Goal: Task Accomplishment & Management: Manage account settings

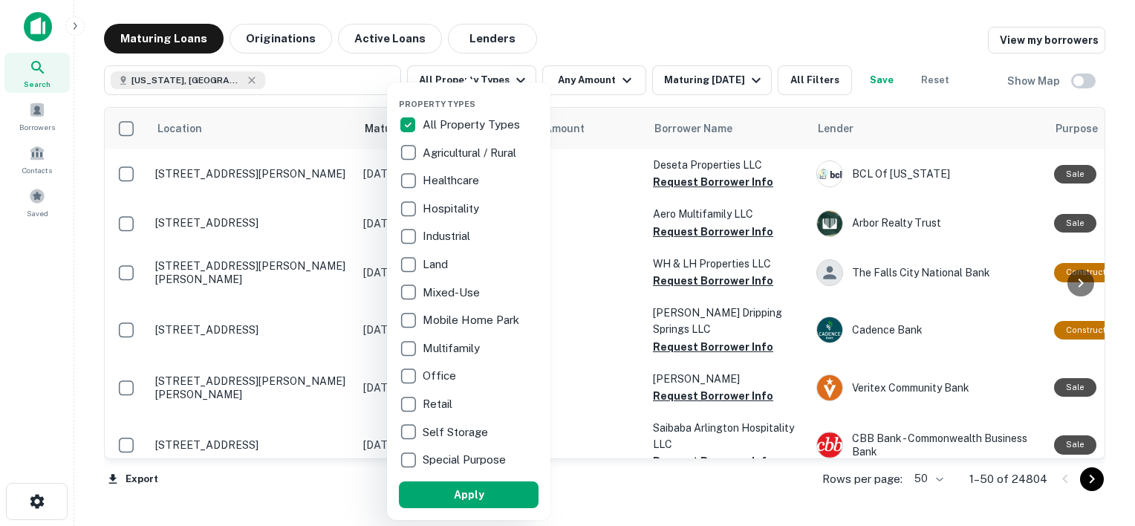
click at [437, 127] on p "All Property Types" at bounding box center [473, 125] width 100 height 18
click at [511, 79] on div at bounding box center [567, 263] width 1135 height 526
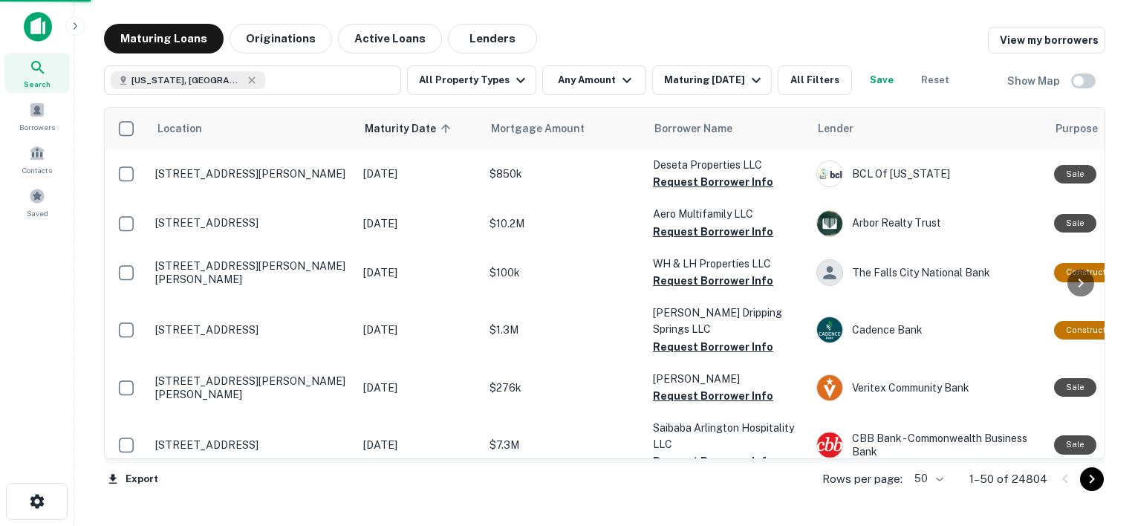
click at [543, 27] on div at bounding box center [567, 263] width 1135 height 526
click at [513, 82] on div "Property Types All Property Types Agricultural / Rural Healthcare Hospitality I…" at bounding box center [567, 263] width 1135 height 526
click at [514, 80] on div "Property Types All Property Types Agricultural / Rural Healthcare Hospitality I…" at bounding box center [567, 263] width 1135 height 526
click at [496, 79] on div "Property Types All Property Types Agricultural / Rural Healthcare Hospitality I…" at bounding box center [567, 263] width 1135 height 526
click at [510, 82] on div "Property Types All Property Types Agricultural / Rural Healthcare Hospitality I…" at bounding box center [567, 263] width 1135 height 526
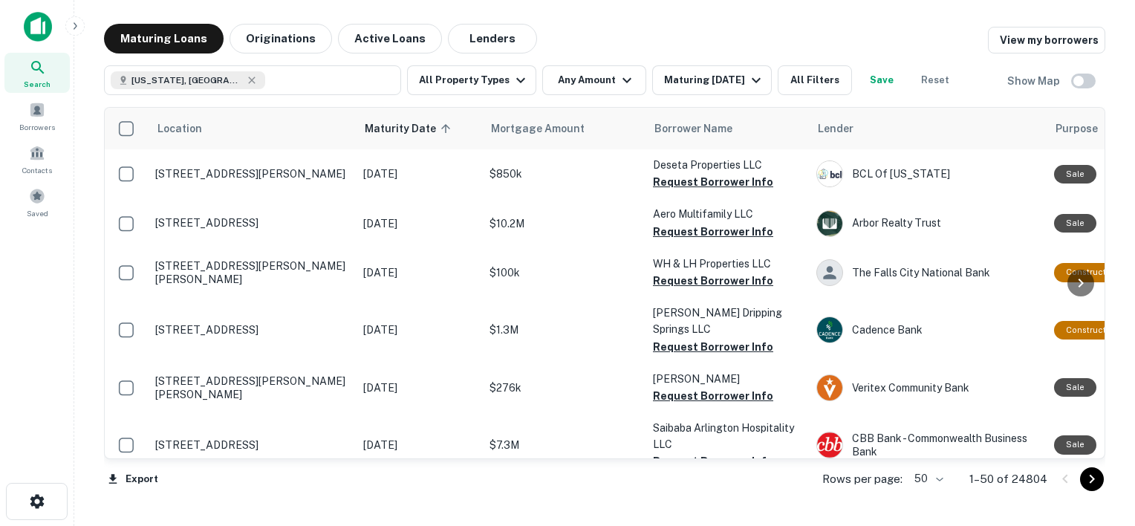
click at [511, 80] on div "Property Types All Property Types Agricultural / Rural Healthcare Hospitality I…" at bounding box center [567, 263] width 1135 height 526
click at [499, 83] on div "Property Types All Property Types Agricultural / Rural Healthcare Hospitality I…" at bounding box center [567, 263] width 1135 height 526
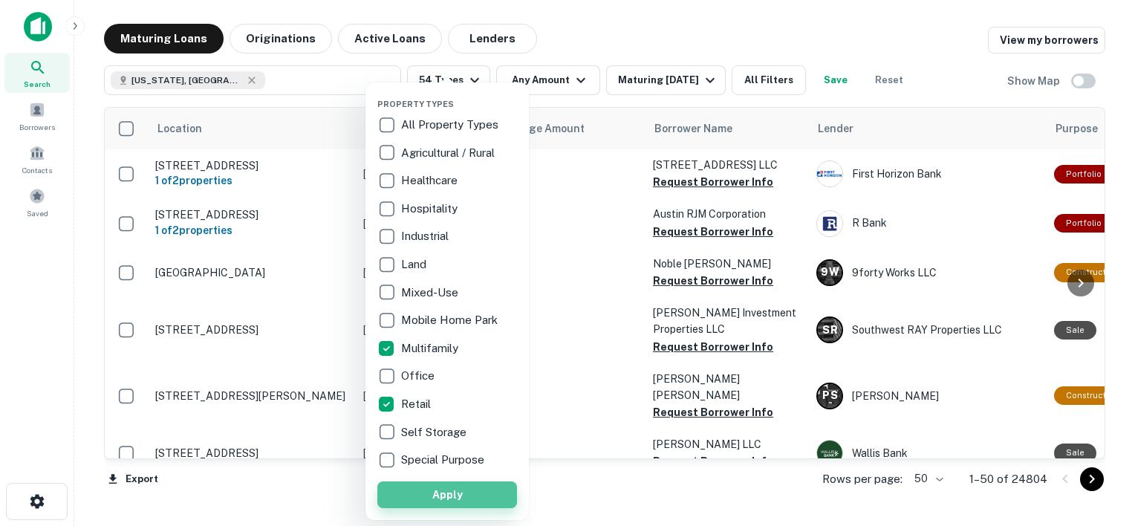
click at [441, 494] on button "Apply" at bounding box center [447, 494] width 140 height 27
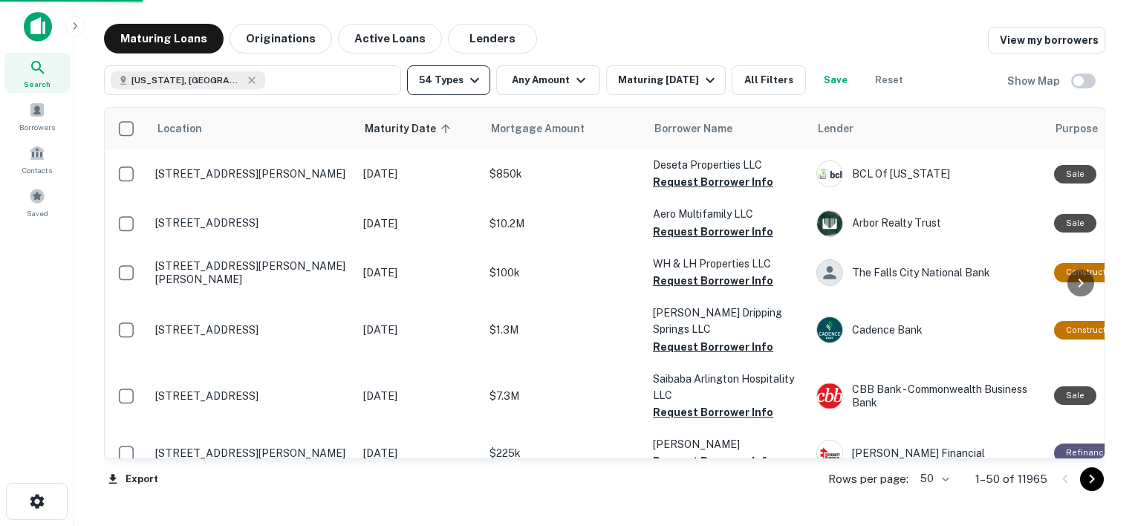
click at [471, 82] on icon "button" at bounding box center [475, 80] width 18 height 18
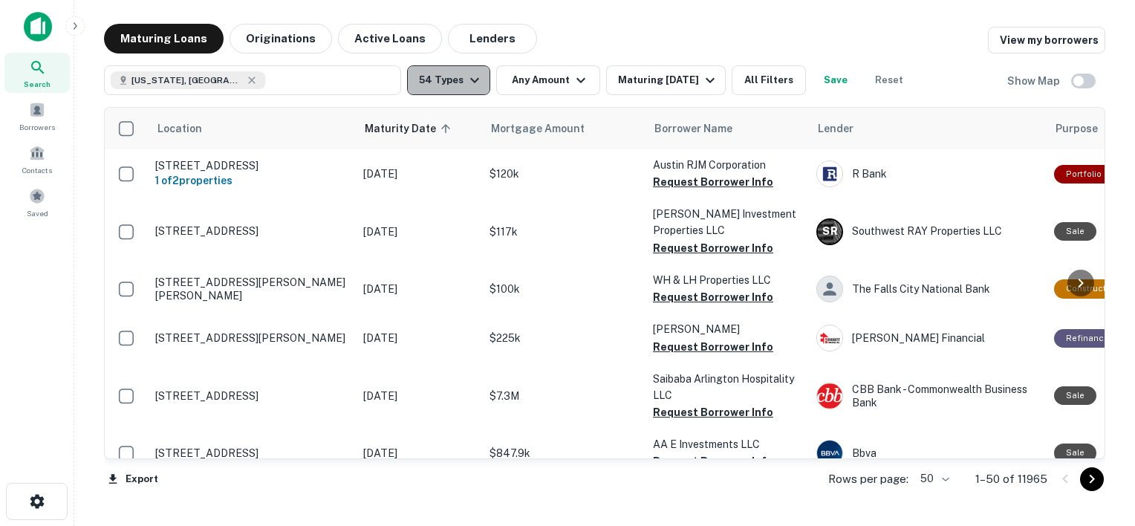
click at [459, 77] on button "54 Types" at bounding box center [448, 80] width 83 height 30
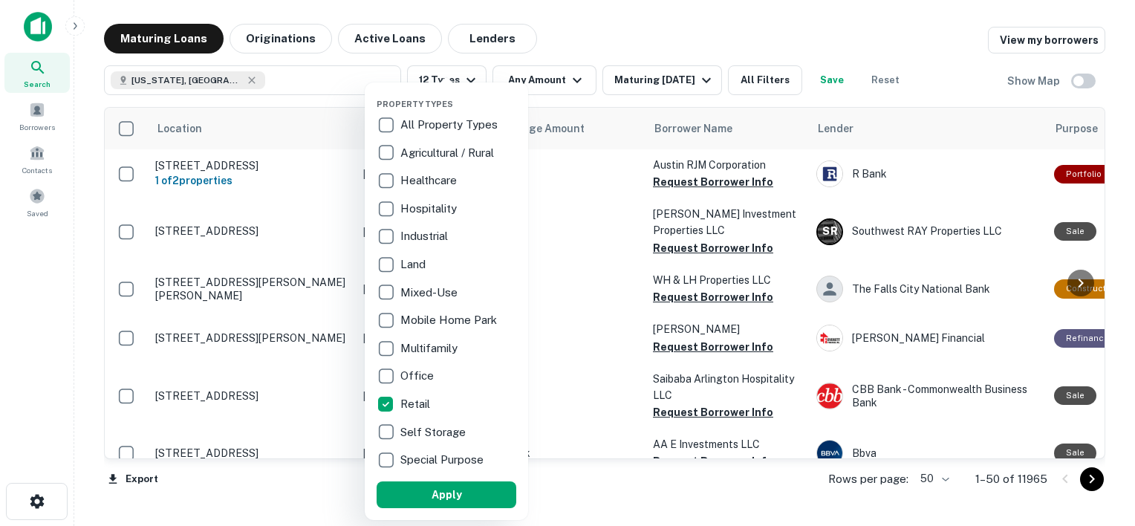
click at [407, 403] on p "Retail" at bounding box center [416, 404] width 33 height 18
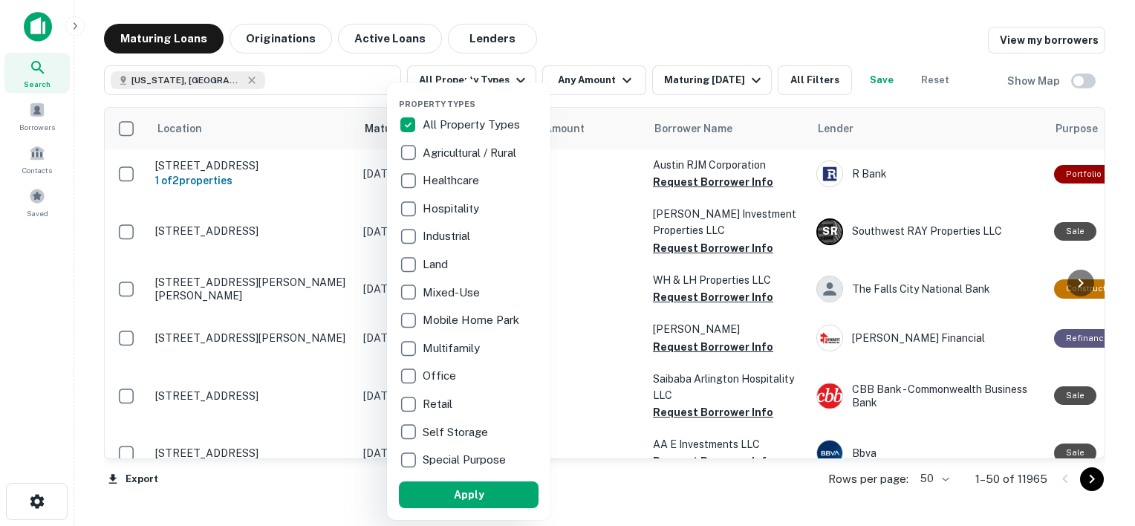
click at [438, 125] on p "All Property Types" at bounding box center [473, 125] width 100 height 18
click at [499, 126] on p "All Property Types" at bounding box center [473, 125] width 100 height 18
drag, startPoint x: 541, startPoint y: 39, endPoint x: 508, endPoint y: 7, distance: 45.7
click at [541, 39] on div at bounding box center [567, 263] width 1135 height 526
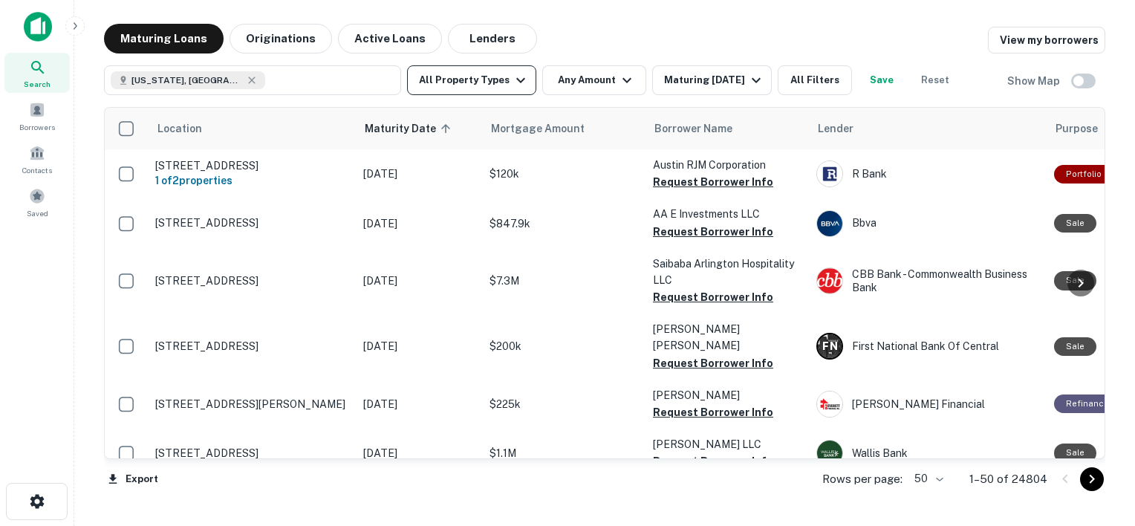
click at [490, 81] on button "All Property Types" at bounding box center [471, 80] width 129 height 30
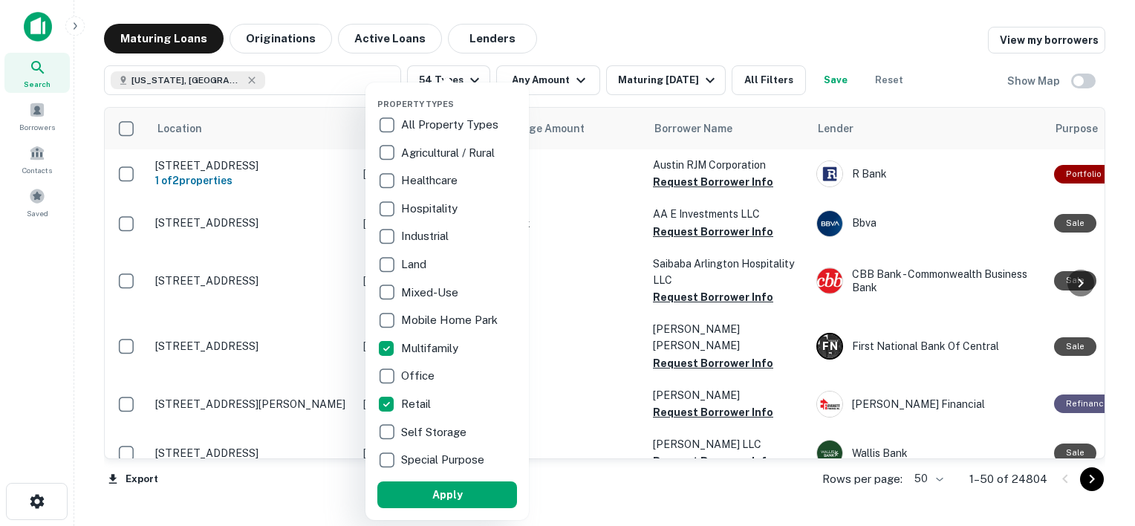
click at [444, 501] on button "Apply" at bounding box center [447, 494] width 140 height 27
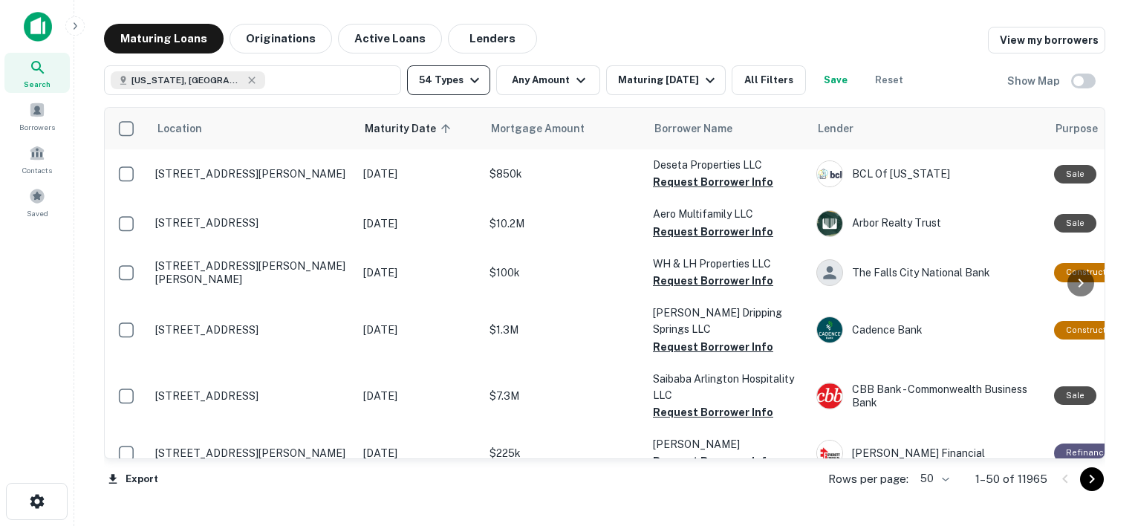
click at [470, 85] on icon "button" at bounding box center [475, 80] width 18 height 18
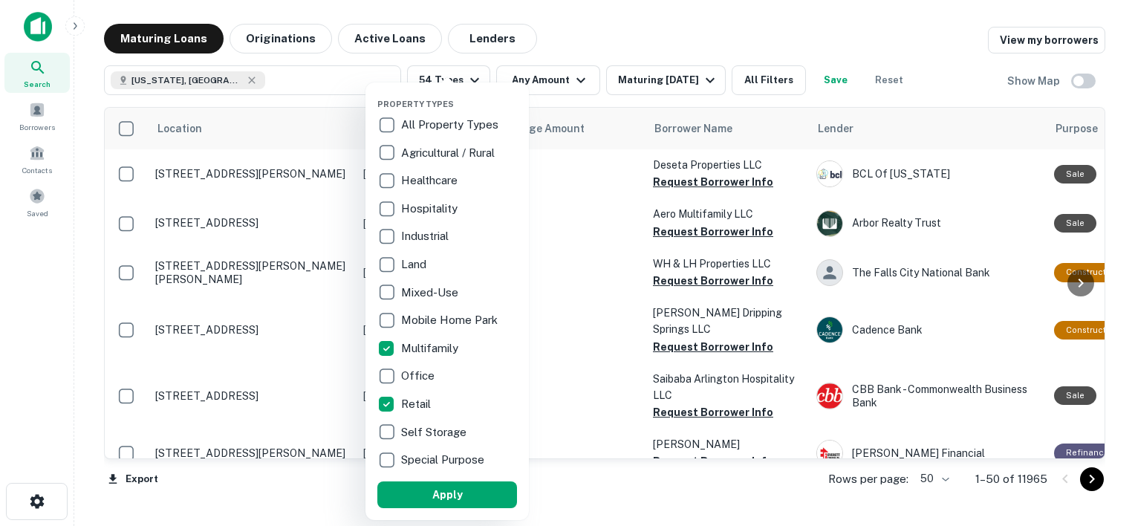
click at [585, 74] on div at bounding box center [567, 263] width 1135 height 526
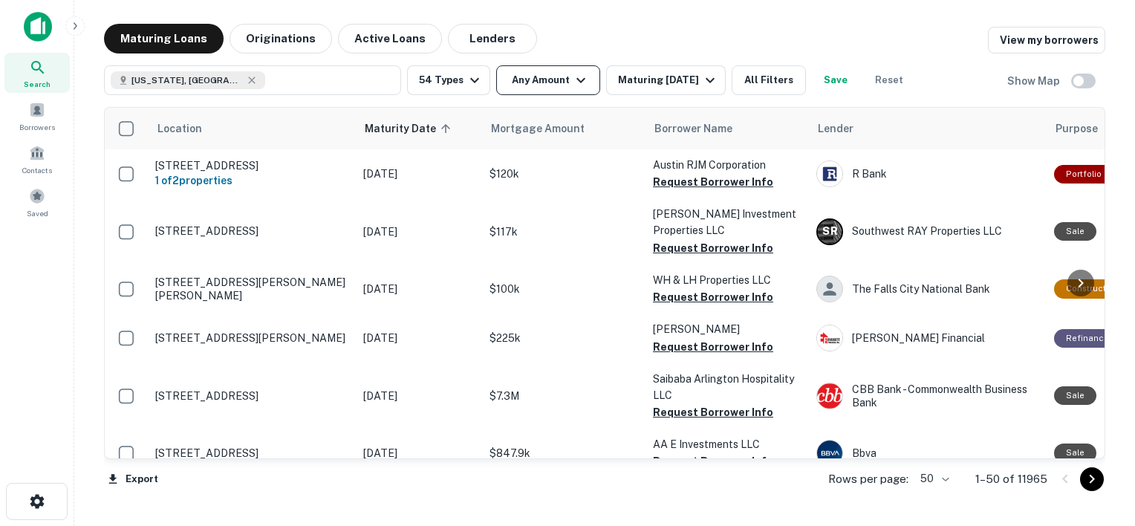
click at [579, 85] on icon "button" at bounding box center [581, 80] width 18 height 18
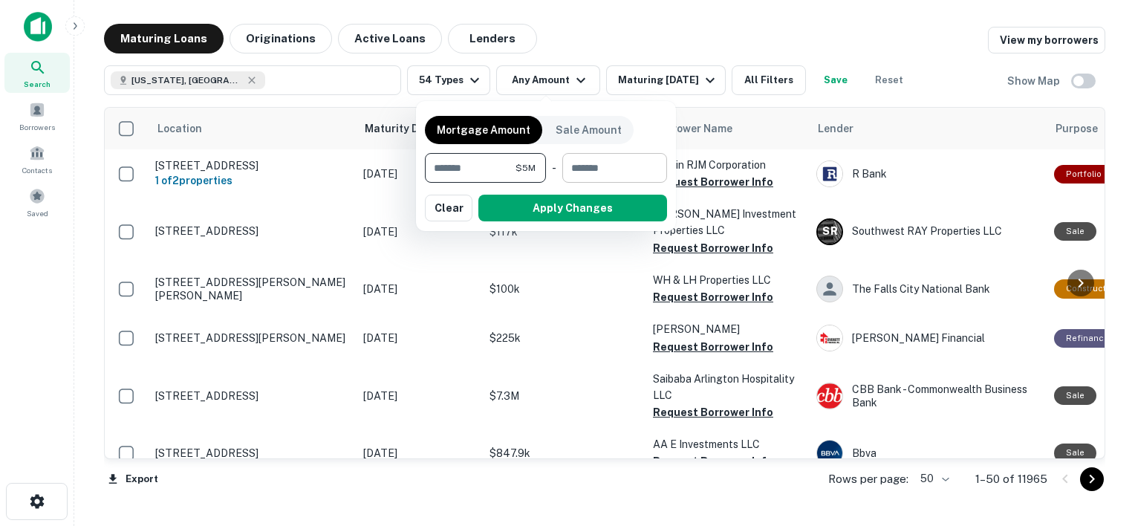
type input "*******"
click at [618, 171] on input "number" at bounding box center [609, 168] width 94 height 30
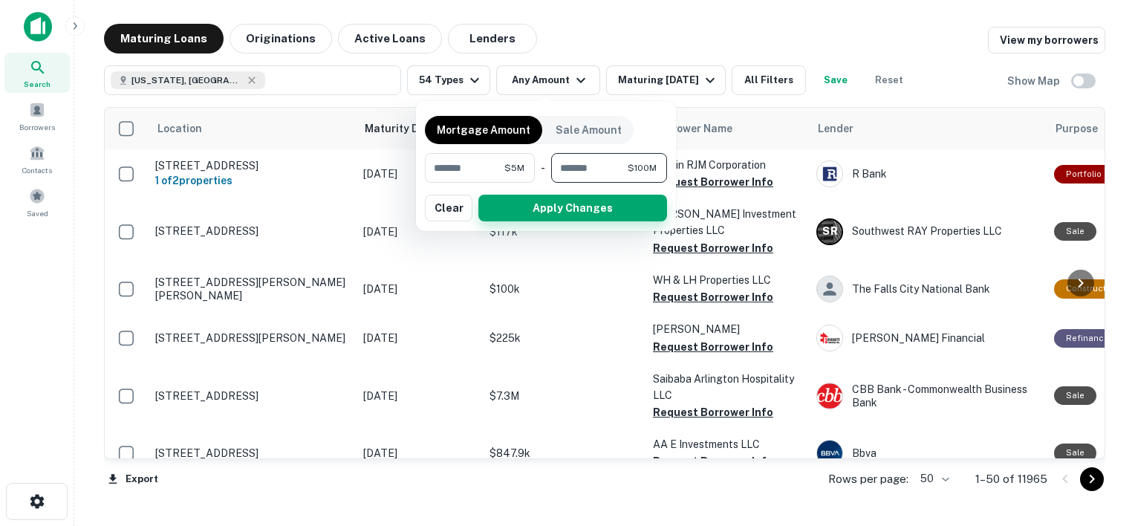
type input "*********"
click at [542, 211] on button "Apply Changes" at bounding box center [572, 208] width 189 height 27
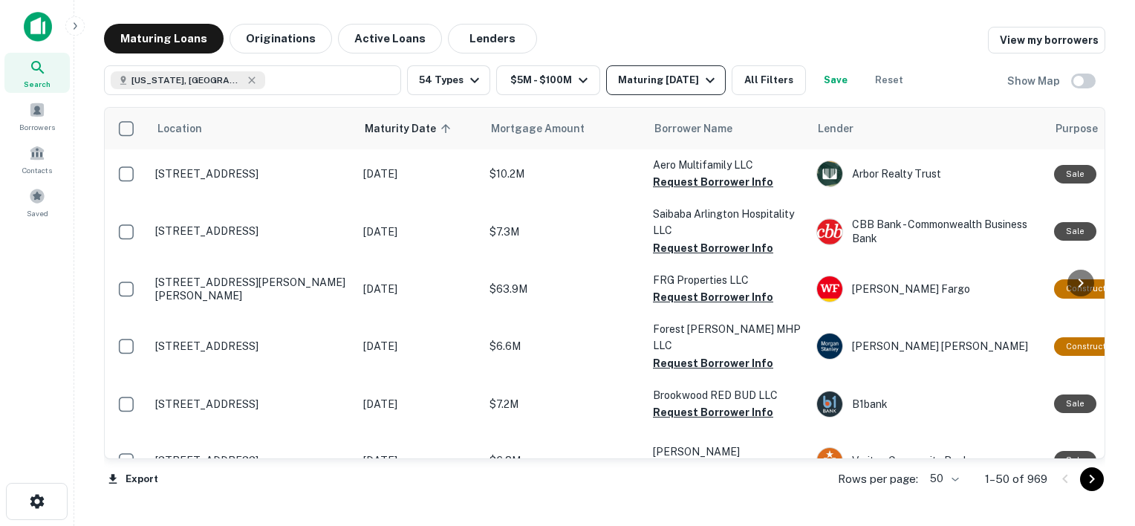
click at [698, 76] on div "Maturing In 1 Year" at bounding box center [668, 80] width 101 height 18
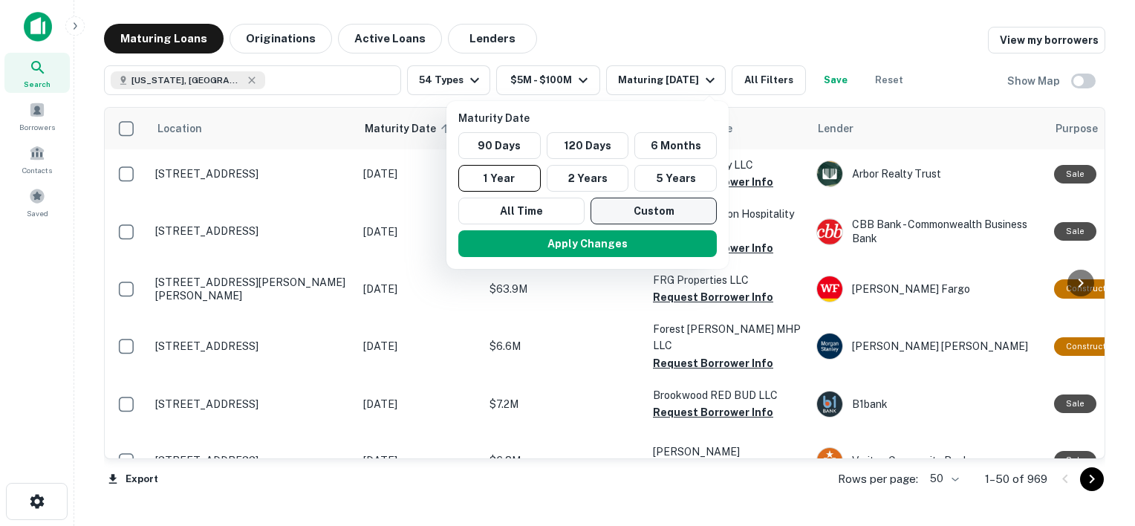
click at [665, 211] on button "Custom" at bounding box center [654, 211] width 126 height 27
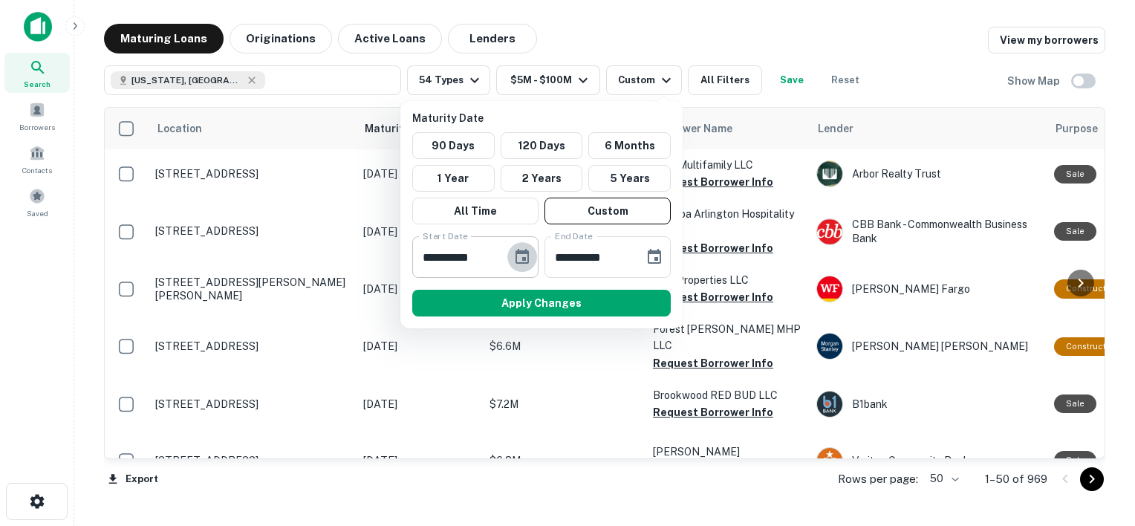
click at [514, 250] on icon "Choose date, selected date is Sep 24, 2025" at bounding box center [522, 257] width 18 height 18
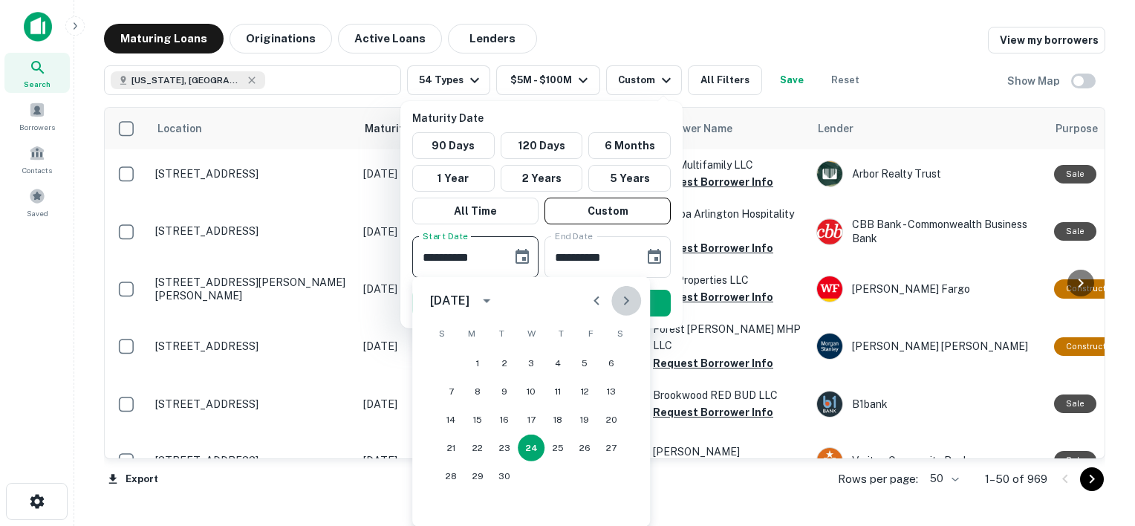
click at [627, 305] on icon "Next month" at bounding box center [626, 301] width 18 height 18
click at [591, 303] on icon "Previous month" at bounding box center [597, 301] width 18 height 18
click at [529, 423] on button "12" at bounding box center [531, 419] width 27 height 27
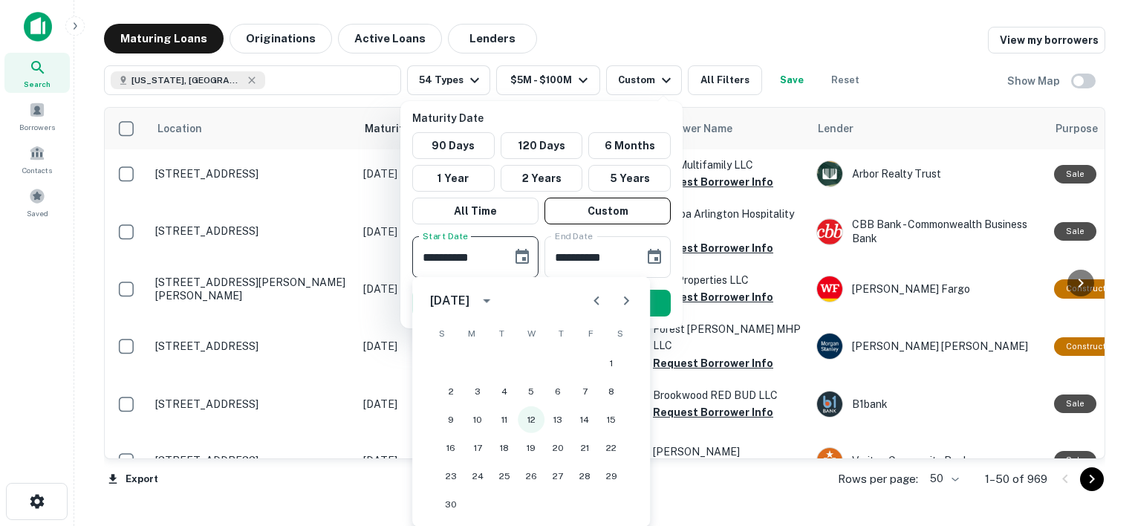
type input "**********"
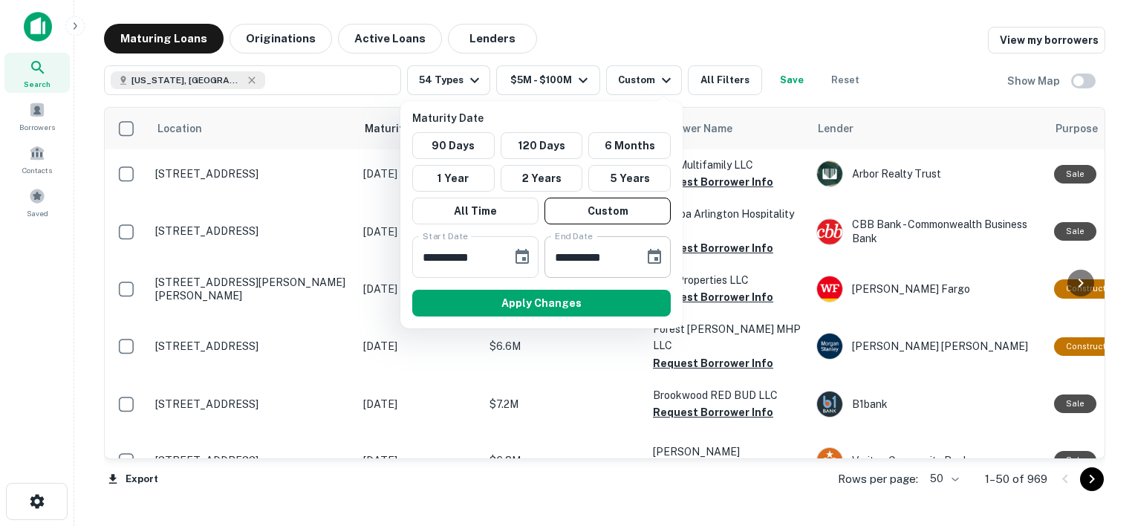
click at [643, 261] on button "Choose date, selected date is Mar 23, 2026" at bounding box center [655, 257] width 30 height 30
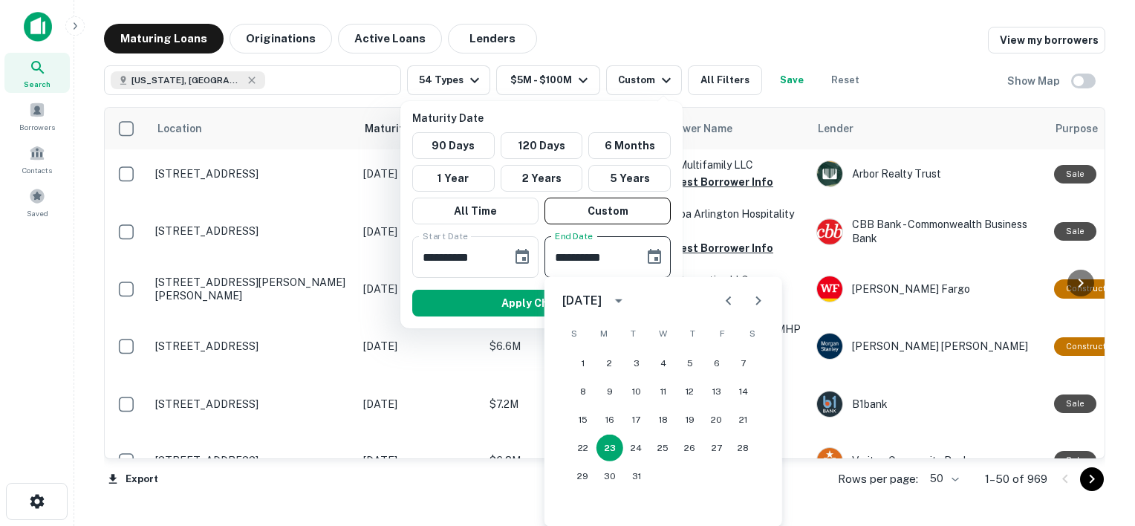
click at [753, 299] on icon "Next month" at bounding box center [759, 301] width 18 height 18
drag, startPoint x: 753, startPoint y: 299, endPoint x: 759, endPoint y: 305, distance: 8.4
click at [759, 305] on icon "Next month" at bounding box center [759, 301] width 18 height 18
click at [758, 305] on icon "Next month" at bounding box center [759, 301] width 18 height 18
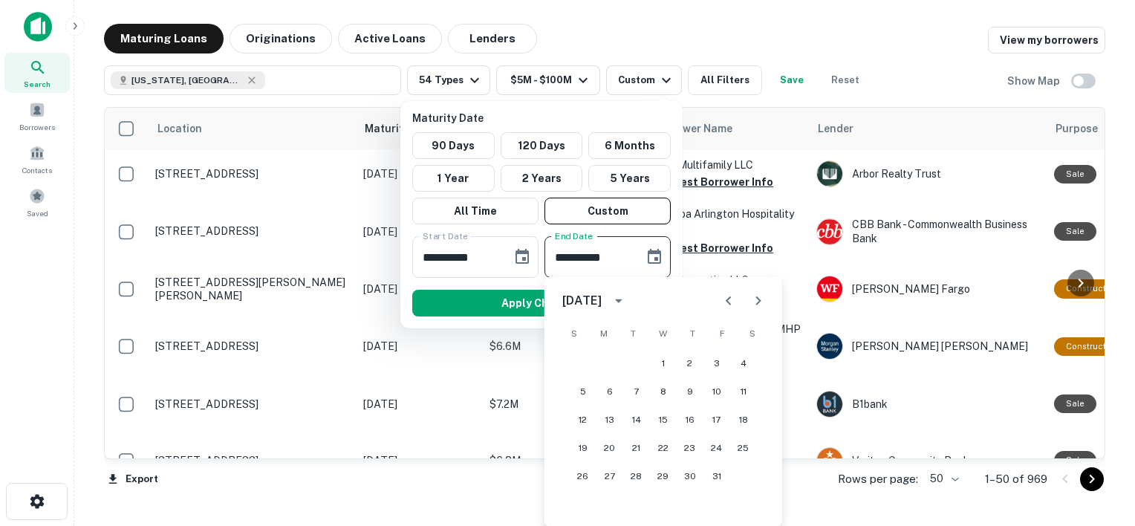
click at [758, 305] on icon "Next month" at bounding box center [759, 301] width 18 height 18
click at [661, 471] on button "30" at bounding box center [663, 476] width 27 height 27
type input "**********"
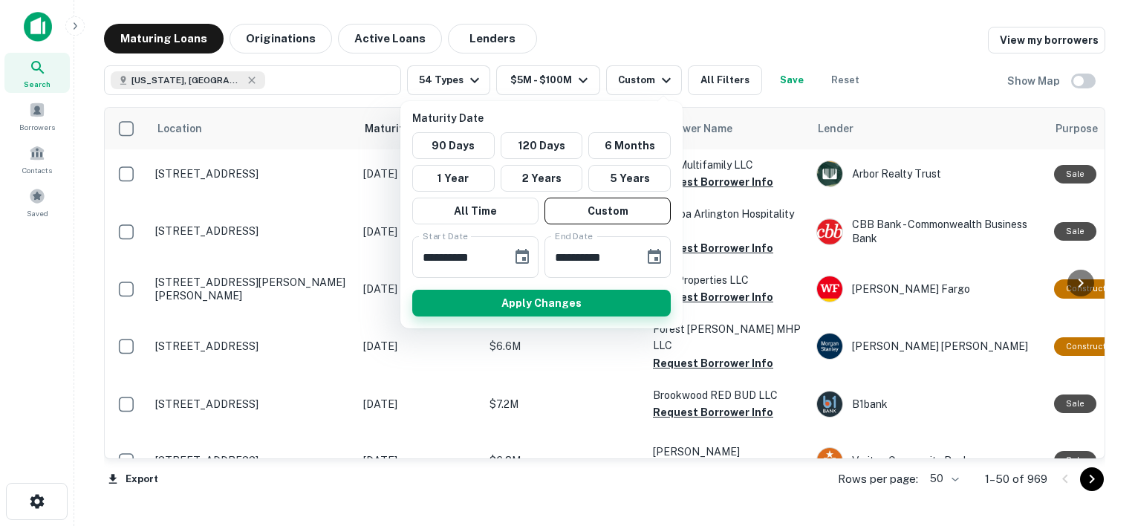
click at [576, 299] on button "Apply Changes" at bounding box center [541, 303] width 259 height 27
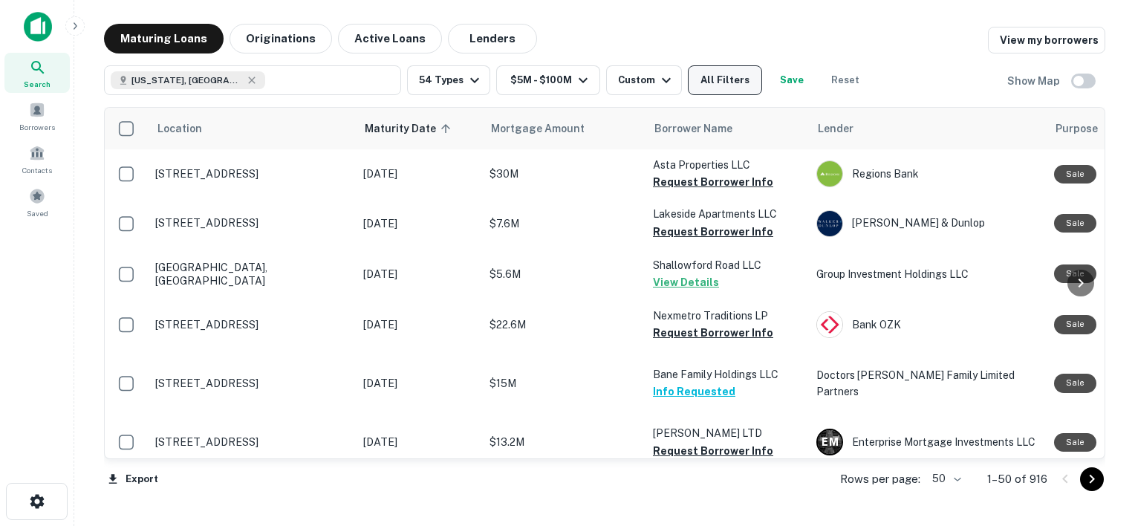
click at [720, 82] on button "All Filters" at bounding box center [725, 80] width 74 height 30
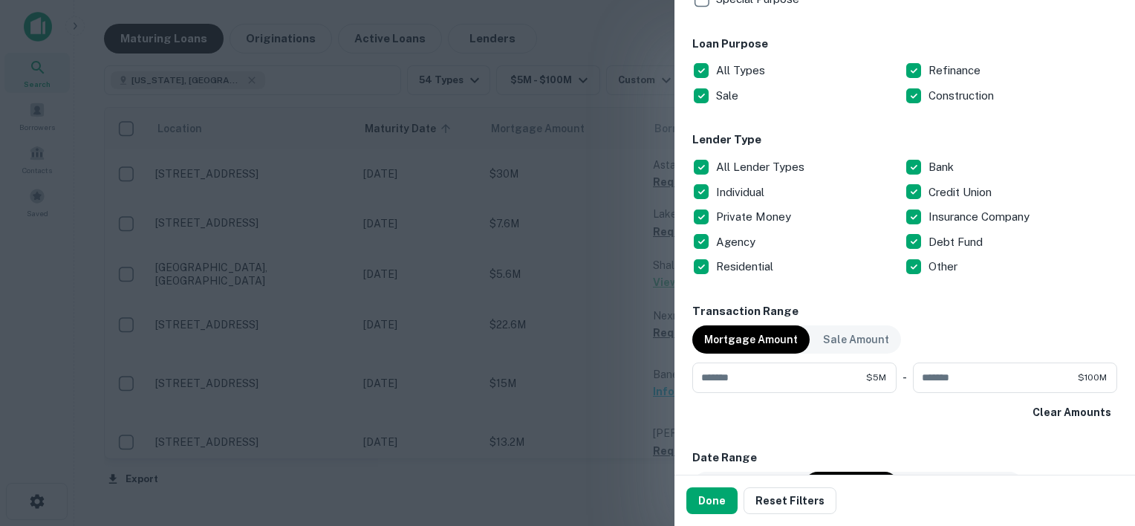
scroll to position [677, 0]
click at [732, 166] on p "All Lender Types" at bounding box center [761, 167] width 91 height 18
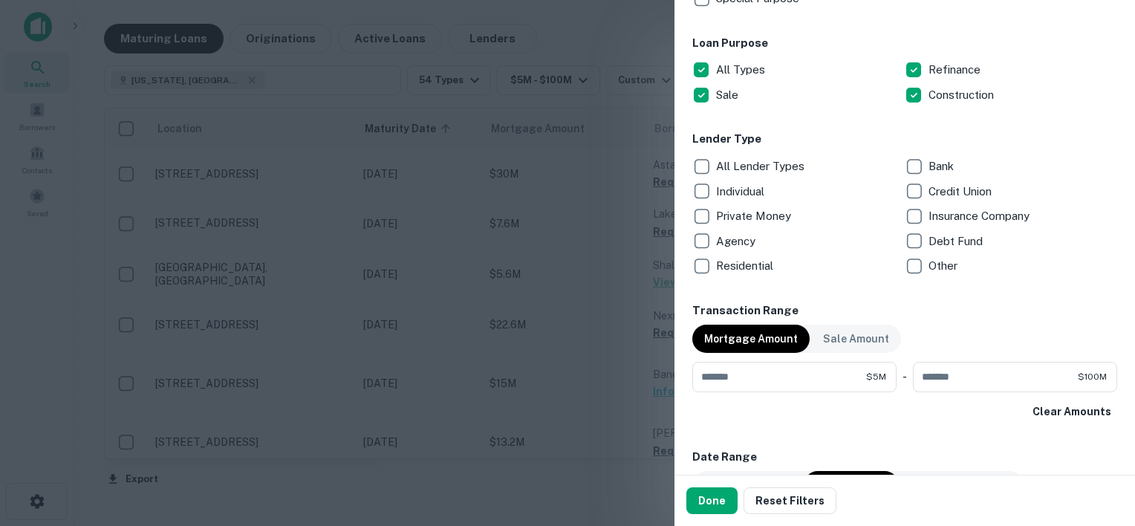
click at [743, 190] on p "Individual" at bounding box center [741, 192] width 51 height 18
click at [948, 244] on p "Debt Fund" at bounding box center [957, 242] width 57 height 18
click at [745, 213] on p "Private Money" at bounding box center [755, 216] width 78 height 18
click at [707, 507] on button "Done" at bounding box center [712, 500] width 51 height 27
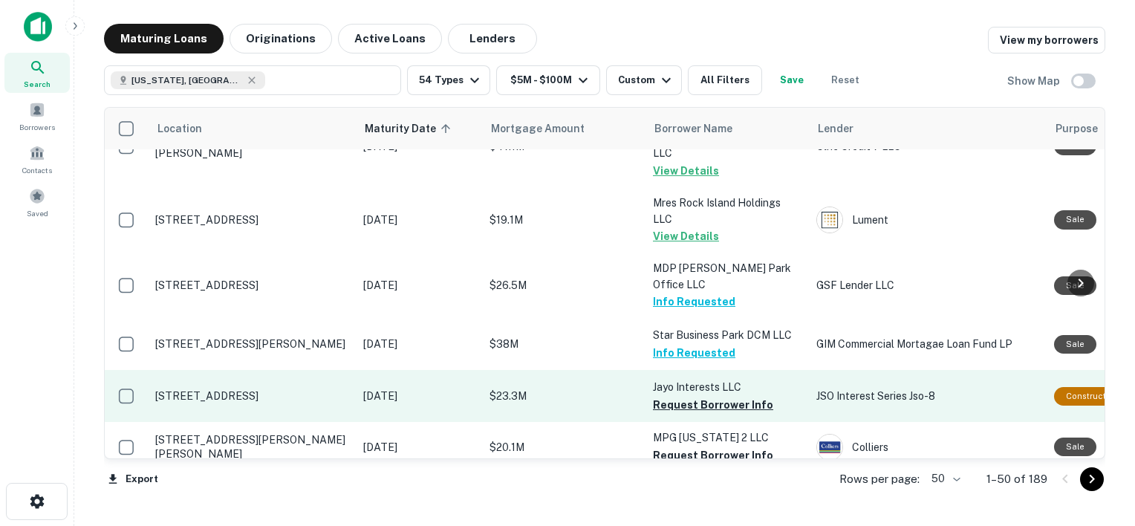
scroll to position [2256, 0]
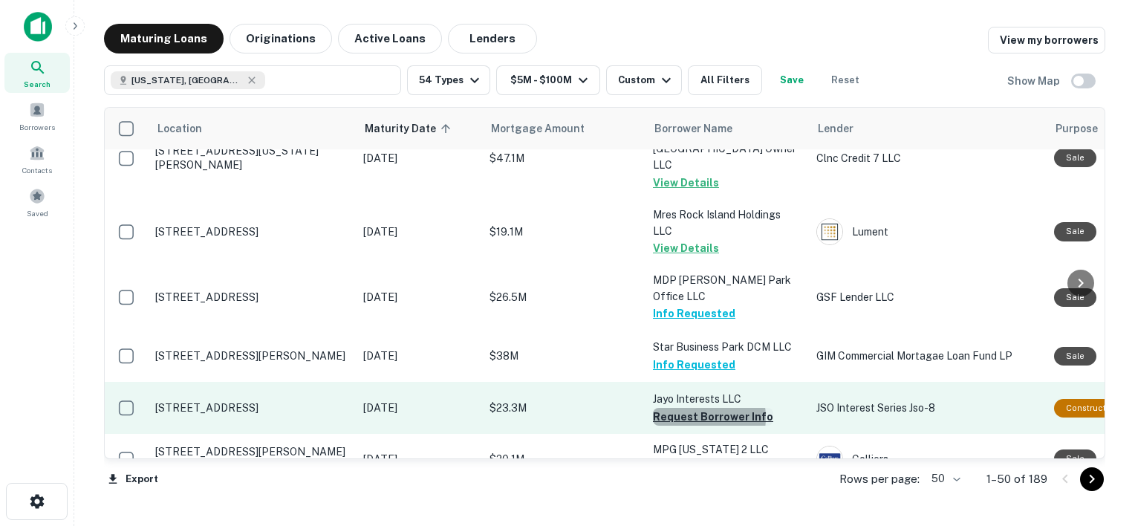
click at [692, 408] on button "Request Borrower Info" at bounding box center [713, 417] width 120 height 18
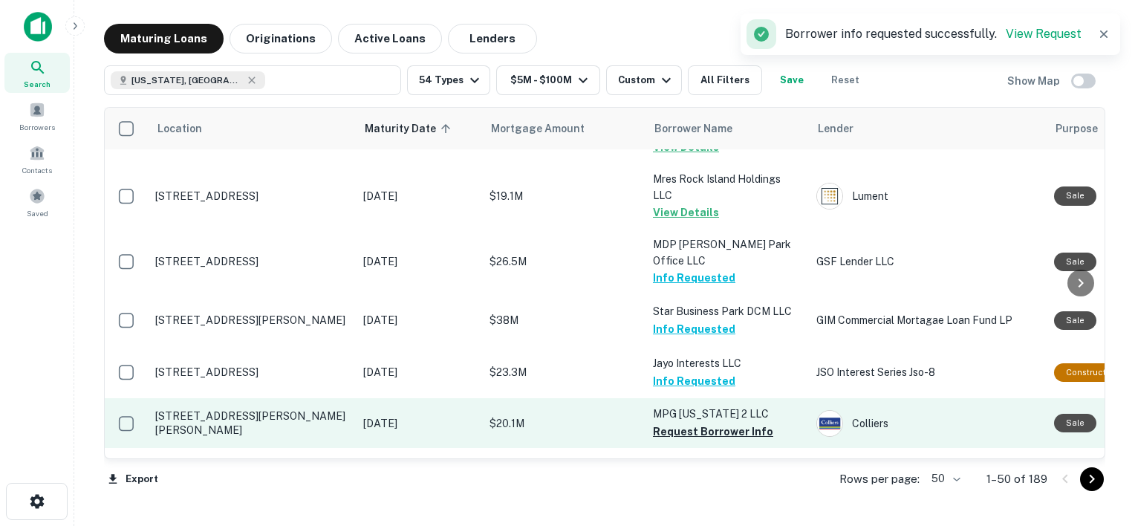
scroll to position [2291, 0]
click at [691, 423] on button "Request Borrower Info" at bounding box center [713, 432] width 120 height 18
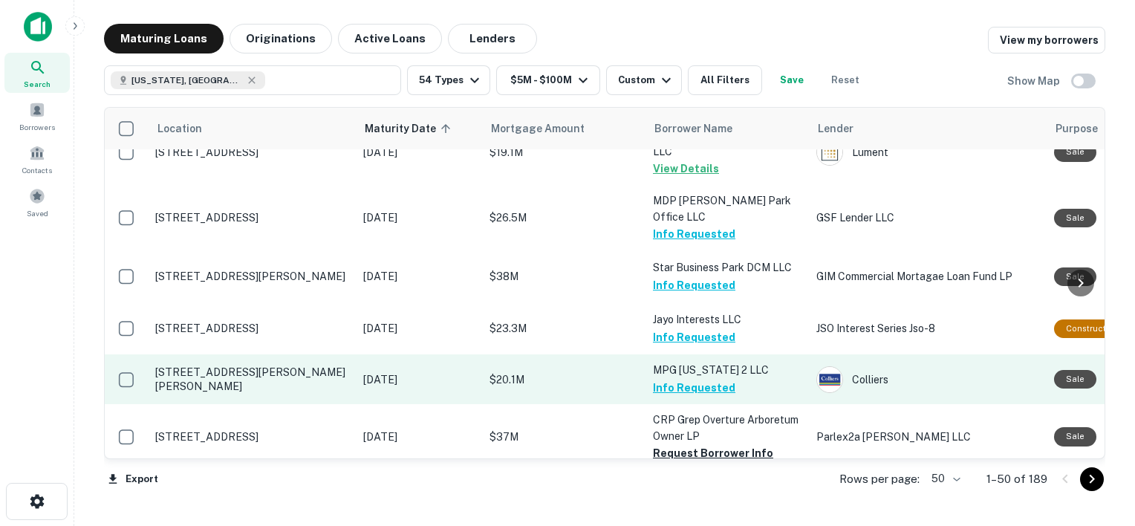
scroll to position [2335, 0]
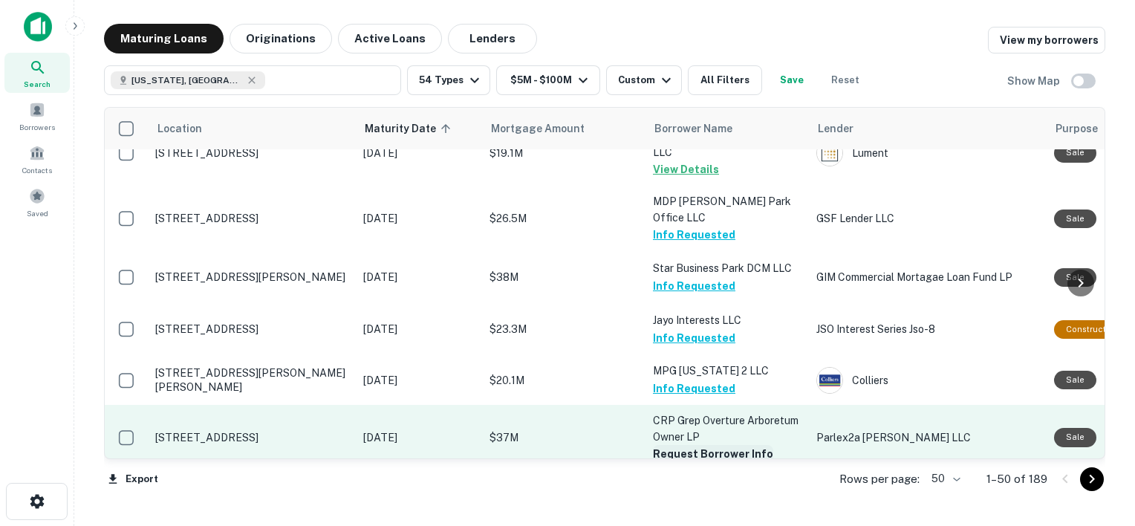
click at [703, 445] on button "Request Borrower Info" at bounding box center [713, 454] width 120 height 18
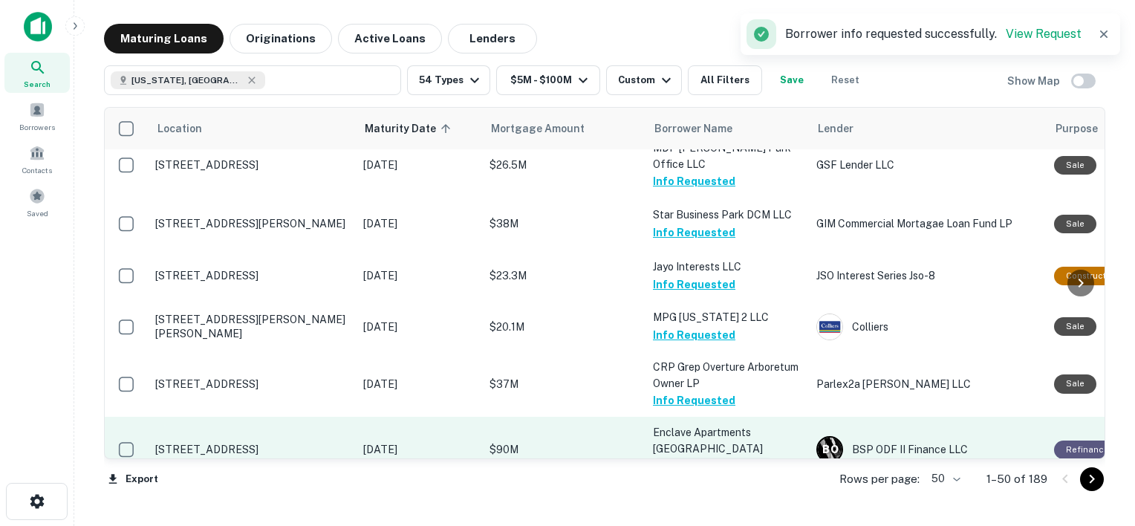
click at [707, 458] on button "Request Borrower Info" at bounding box center [713, 467] width 120 height 18
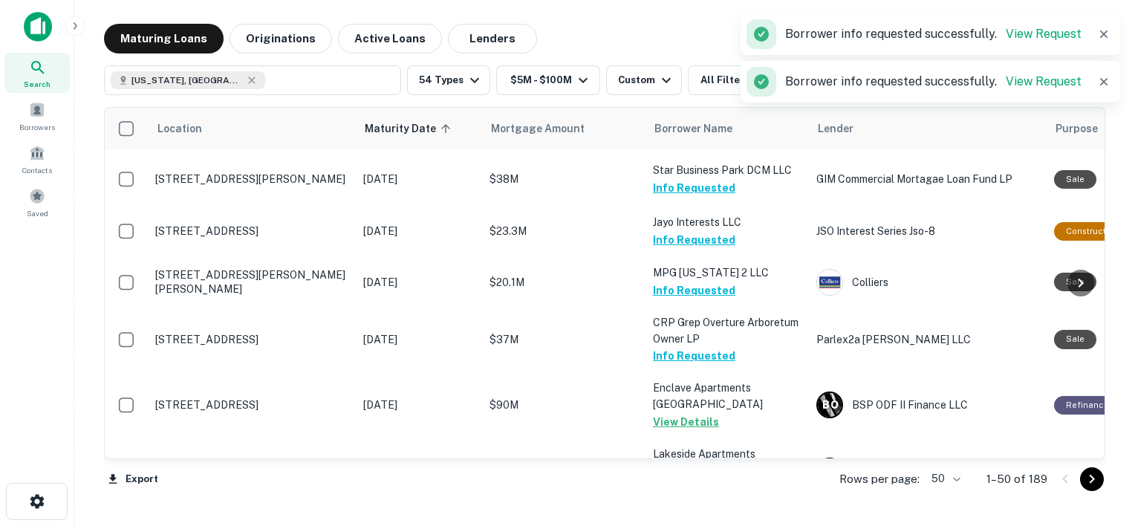
scroll to position [2456, 0]
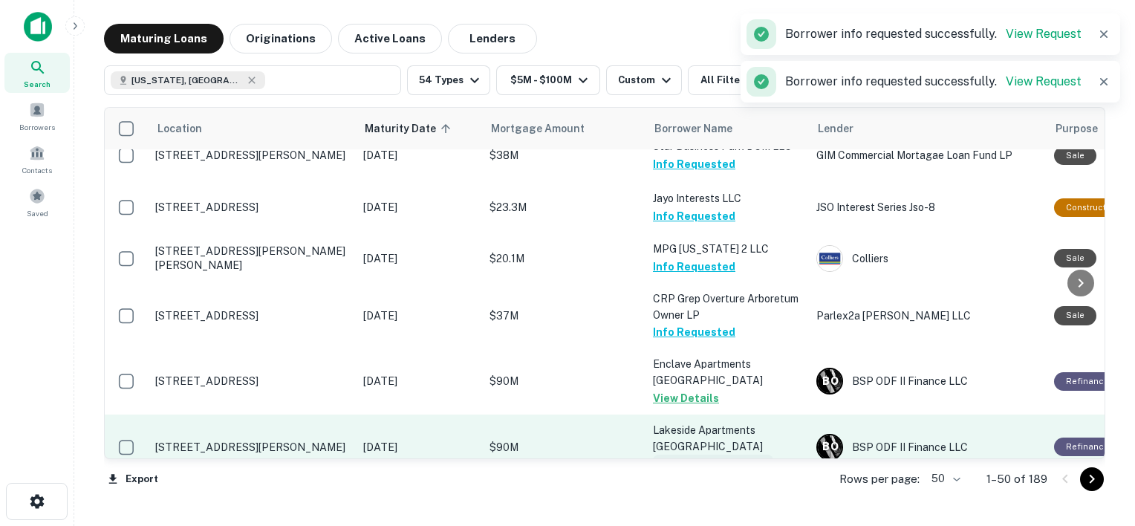
click at [718, 455] on button "Request Borrower Info" at bounding box center [713, 464] width 120 height 18
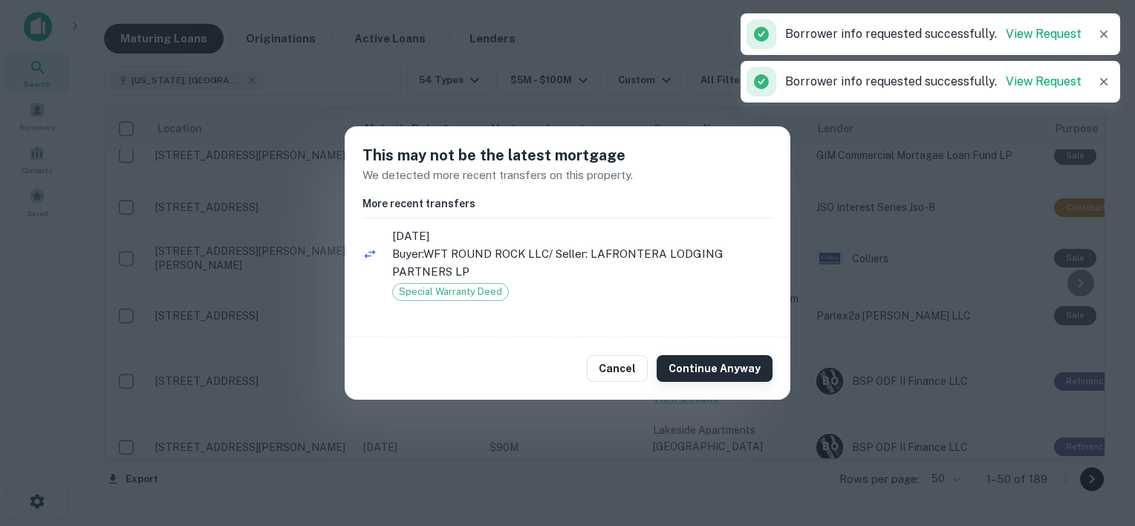
click at [703, 355] on button "Continue Anyway" at bounding box center [715, 368] width 116 height 27
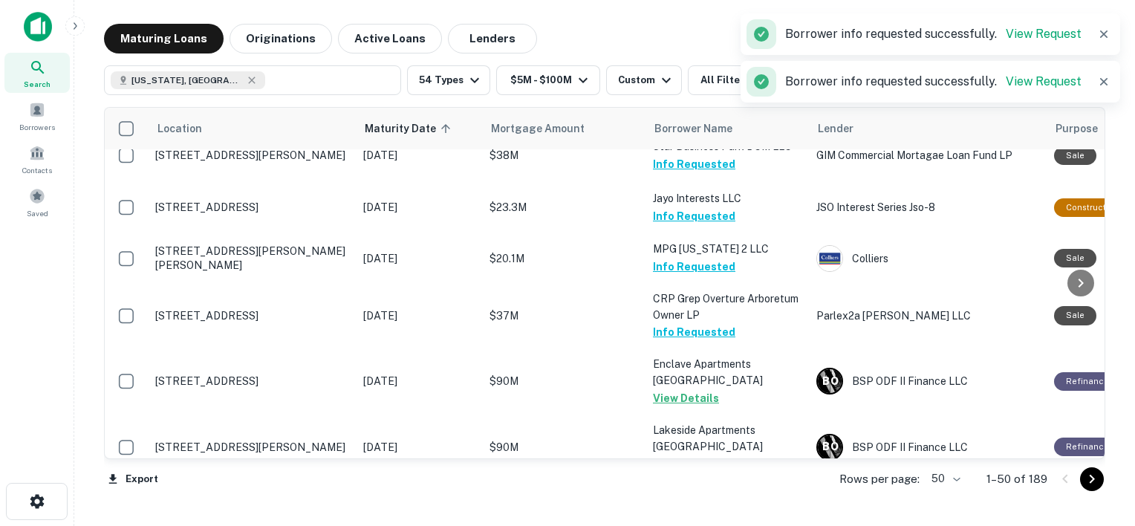
click at [713, 504] on button "Request Borrower Info" at bounding box center [713, 513] width 120 height 18
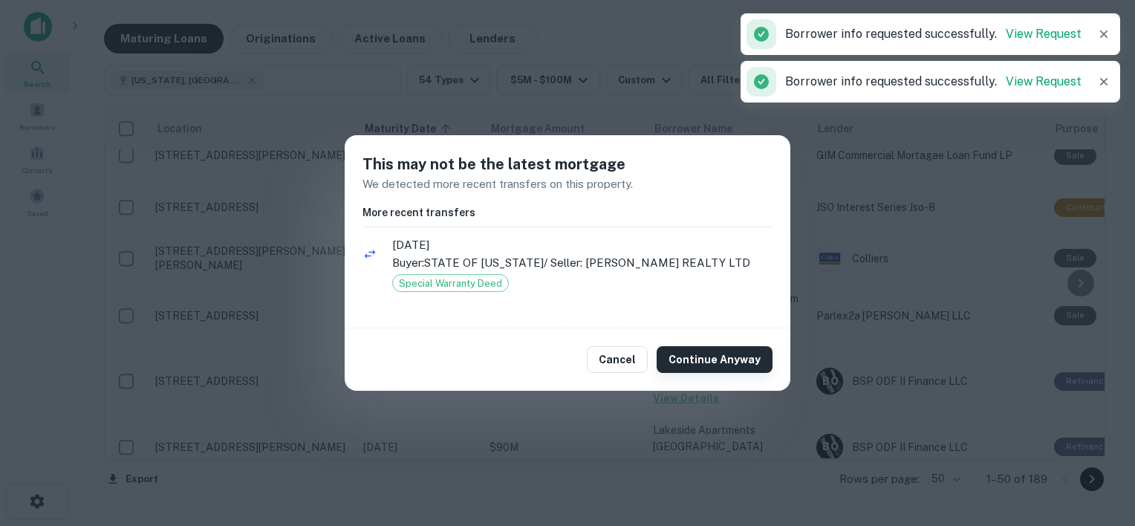
click at [720, 352] on button "Continue Anyway" at bounding box center [715, 359] width 116 height 27
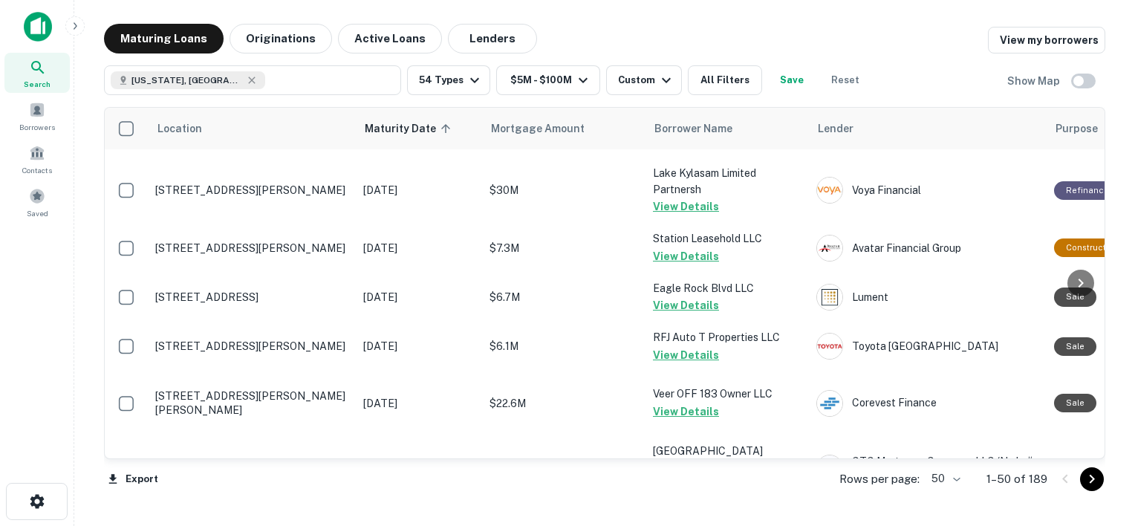
scroll to position [0, 0]
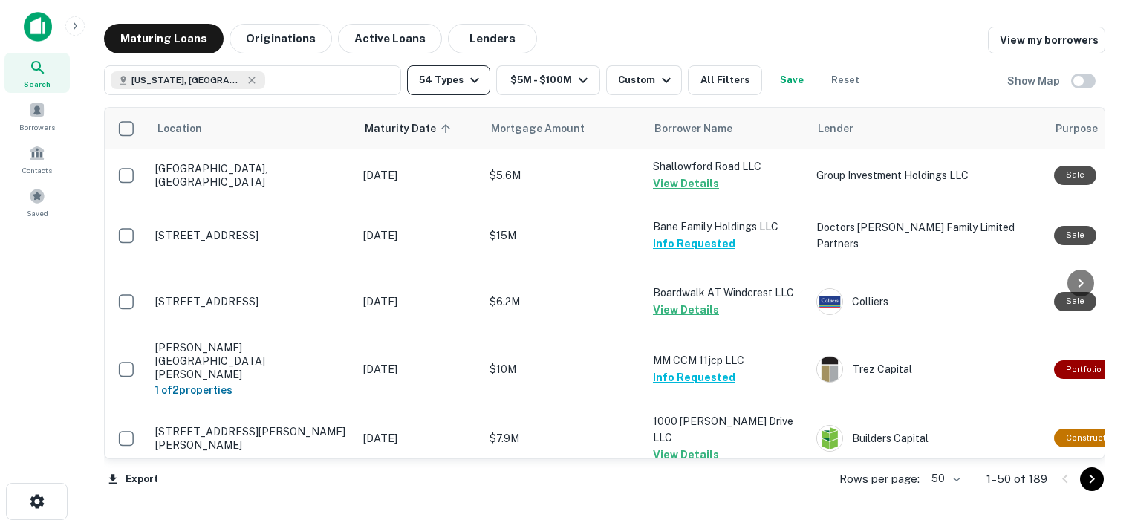
click at [467, 81] on icon "button" at bounding box center [475, 80] width 18 height 18
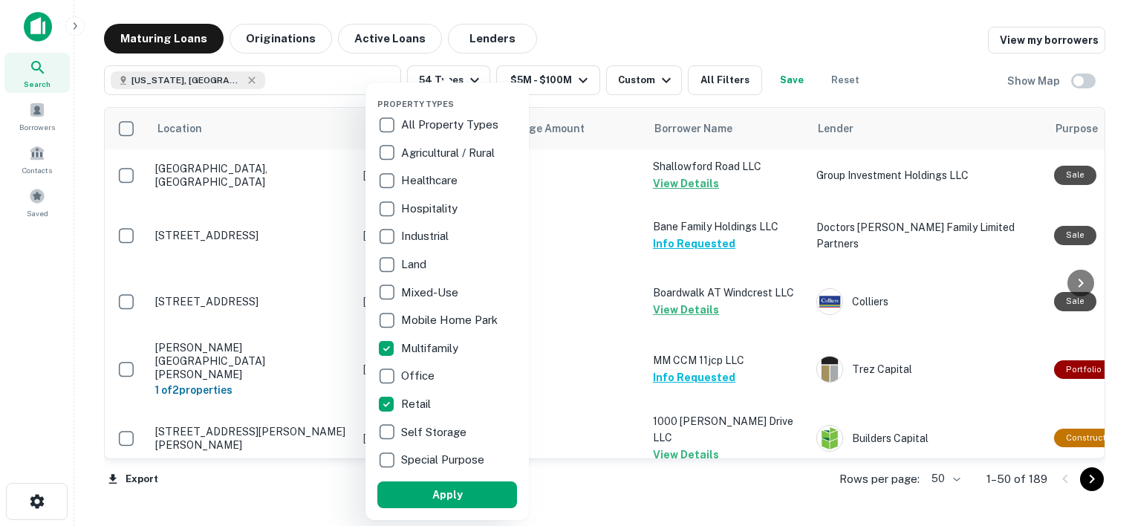
click at [456, 493] on button "Apply" at bounding box center [447, 494] width 140 height 27
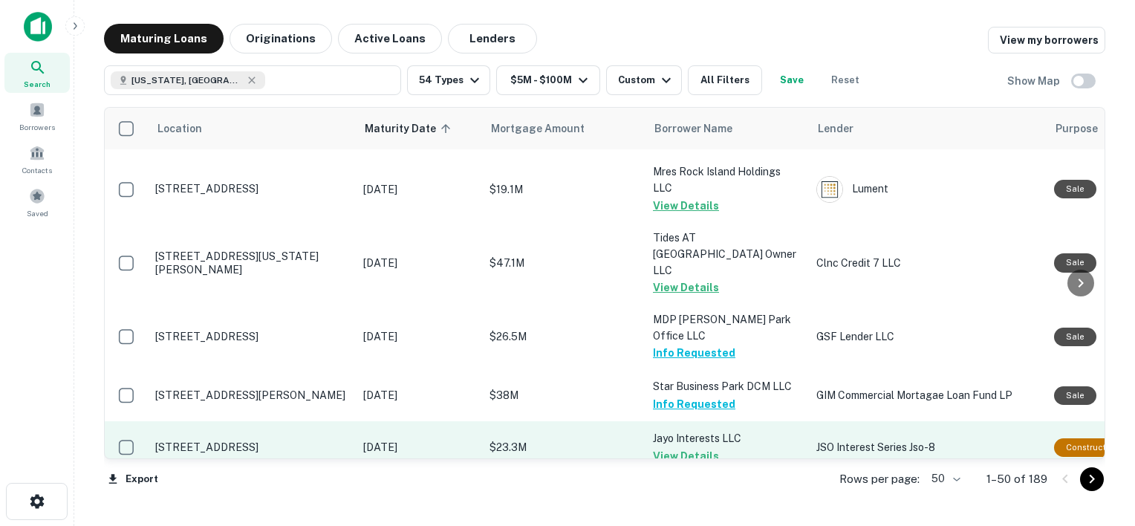
scroll to position [2456, 0]
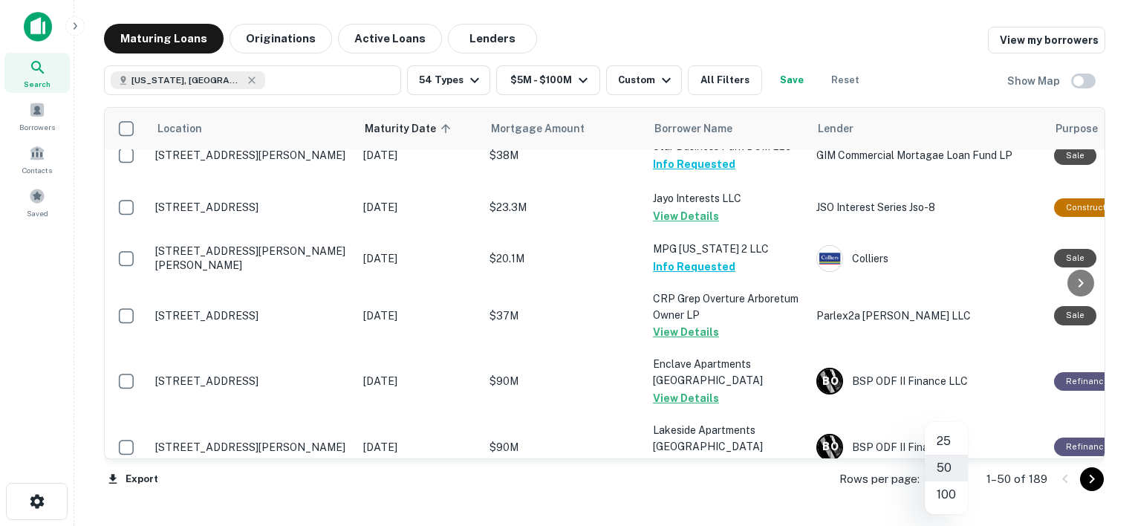
click at [961, 481] on body "Search Borrowers Contacts Saved Maturing Loans Originations Active Loans Lender…" at bounding box center [567, 263] width 1135 height 526
click at [955, 499] on li "100" at bounding box center [946, 494] width 43 height 27
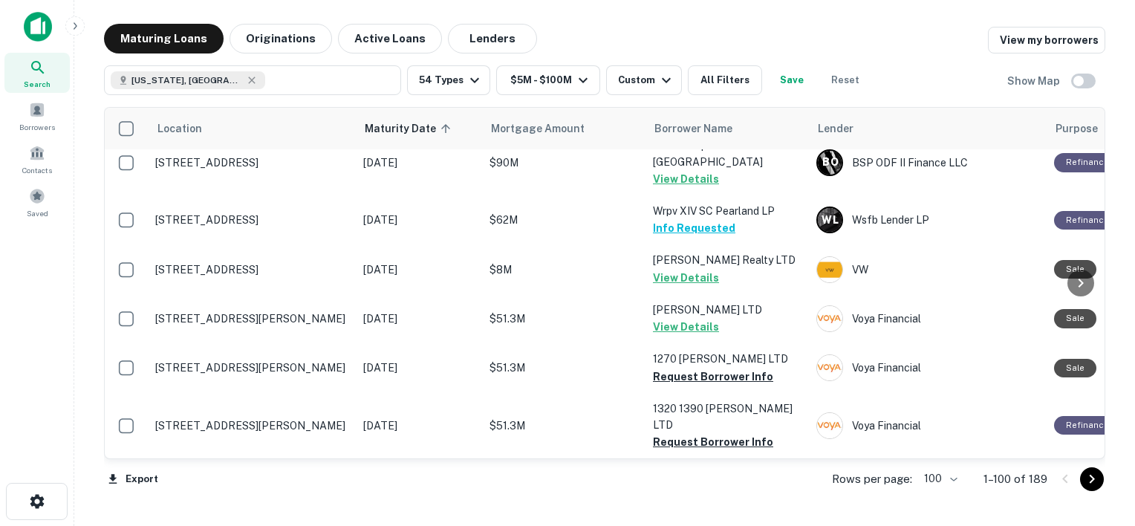
scroll to position [2696, 0]
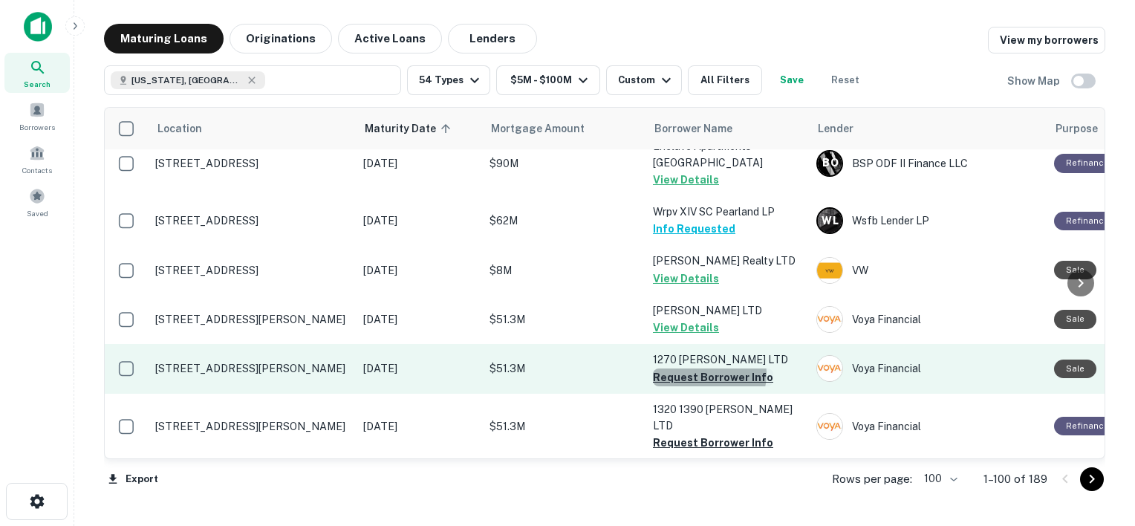
click at [707, 369] on button "Request Borrower Info" at bounding box center [713, 378] width 120 height 18
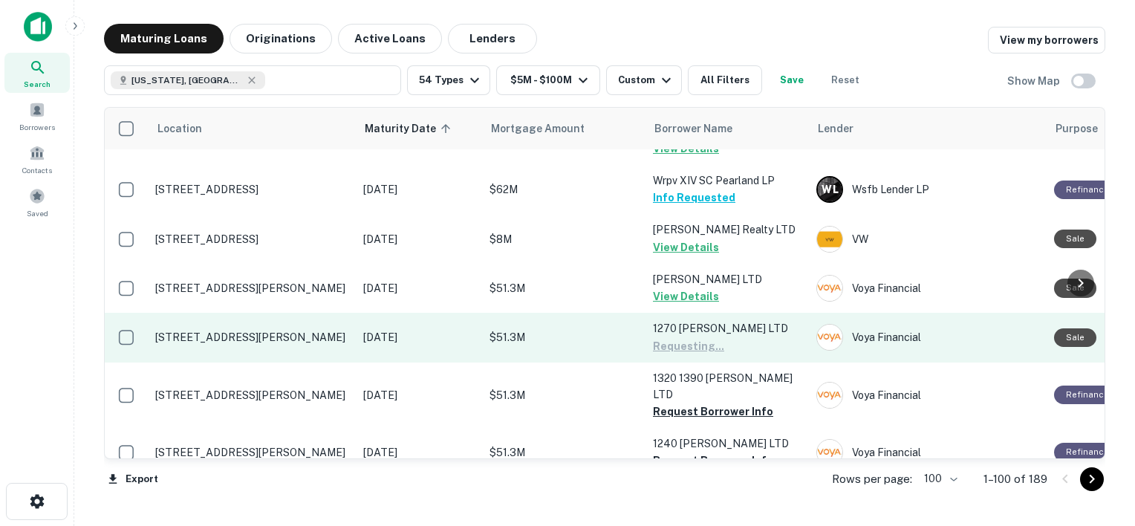
scroll to position [2728, 0]
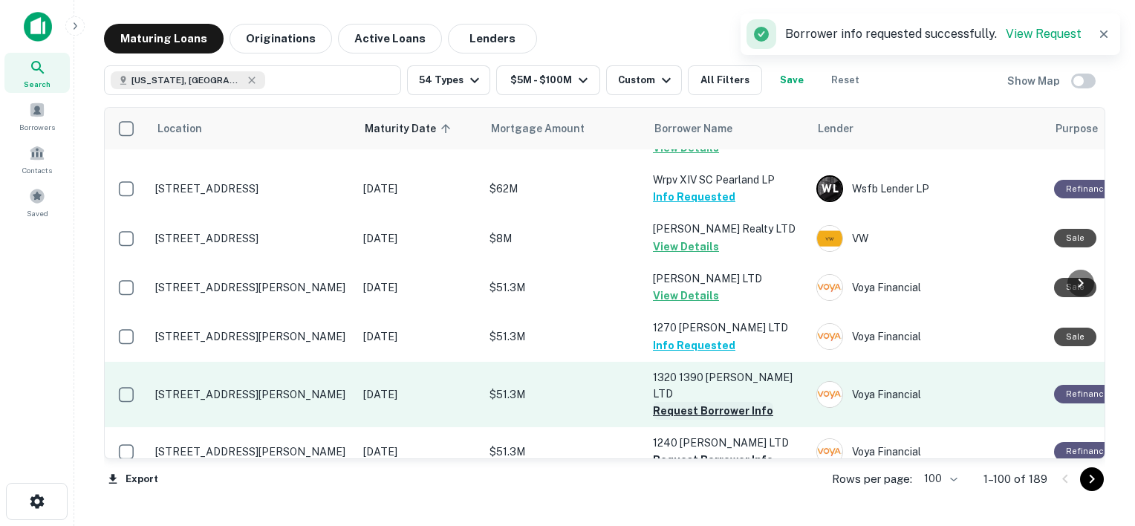
click at [704, 402] on button "Request Borrower Info" at bounding box center [713, 411] width 120 height 18
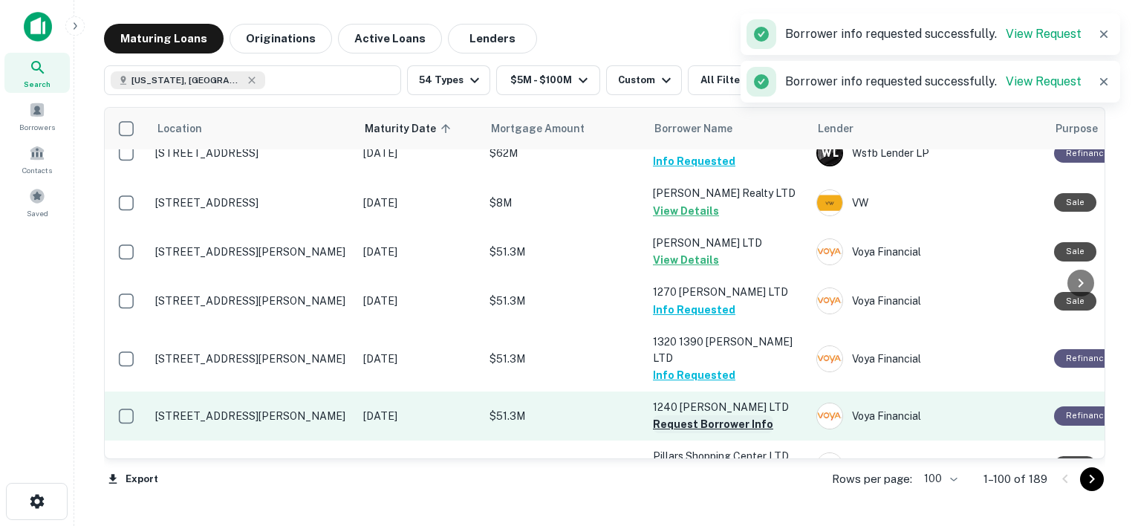
click at [705, 415] on button "Request Borrower Info" at bounding box center [713, 424] width 120 height 18
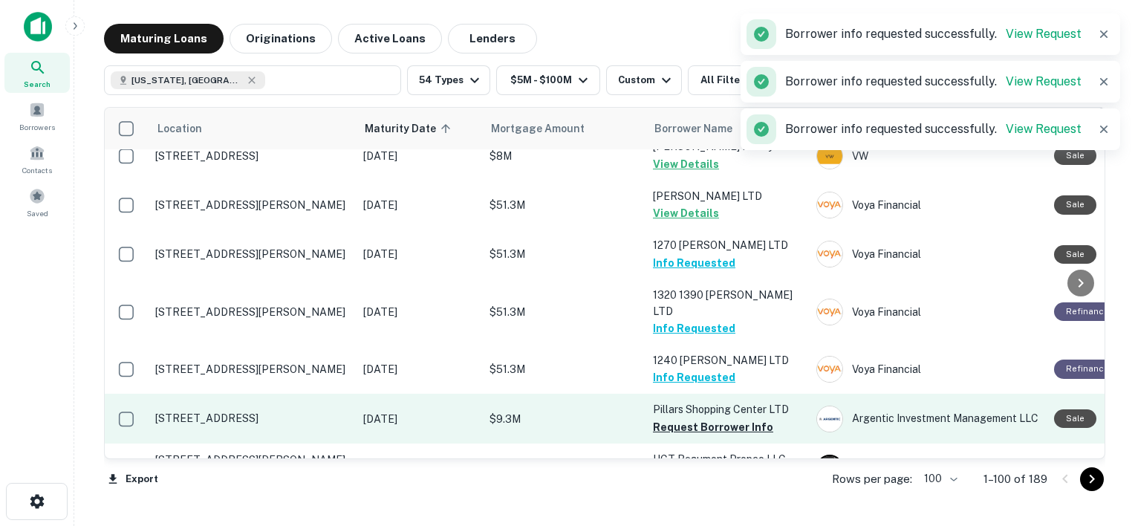
scroll to position [2812, 0]
click at [701, 418] on button "Request Borrower Info" at bounding box center [713, 427] width 120 height 18
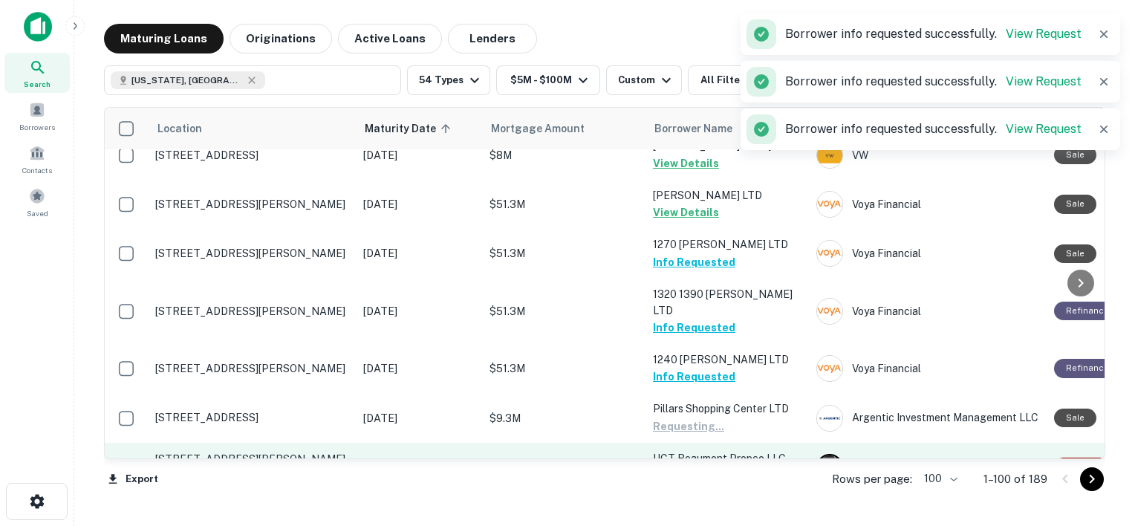
scroll to position [2837, 0]
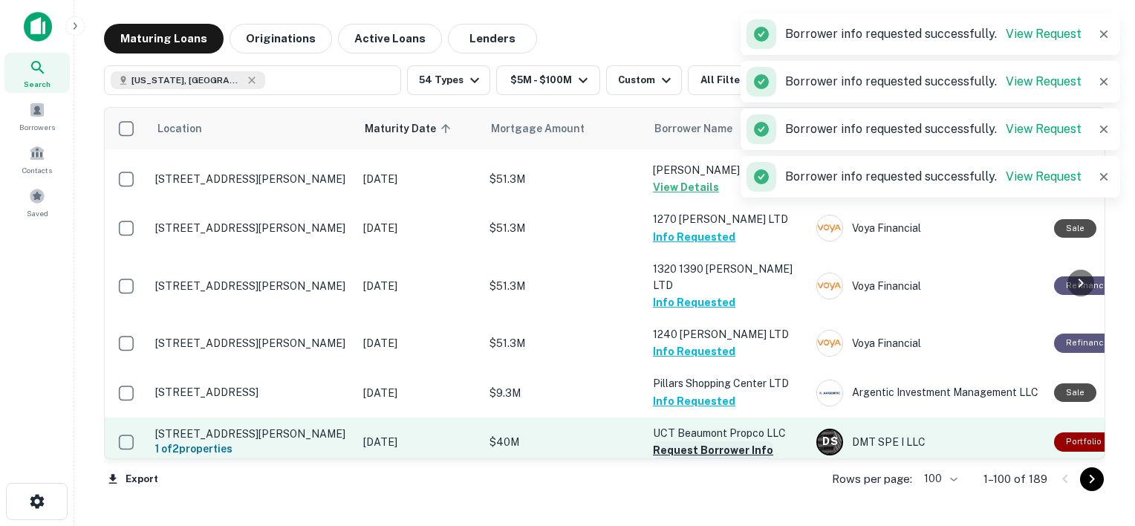
click at [711, 441] on button "Request Borrower Info" at bounding box center [713, 450] width 120 height 18
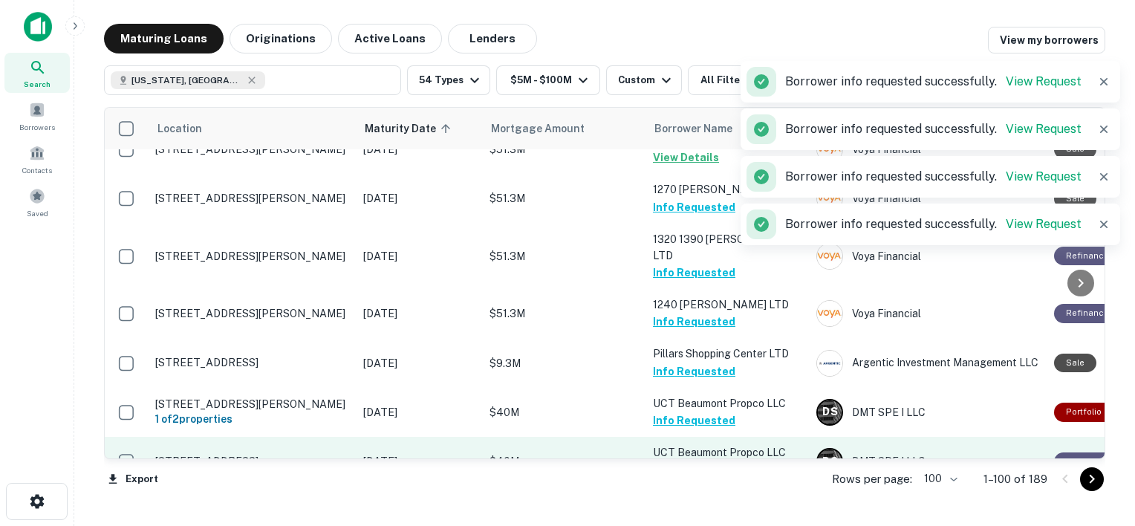
click at [711, 461] on button "Request Borrower Info" at bounding box center [713, 470] width 120 height 18
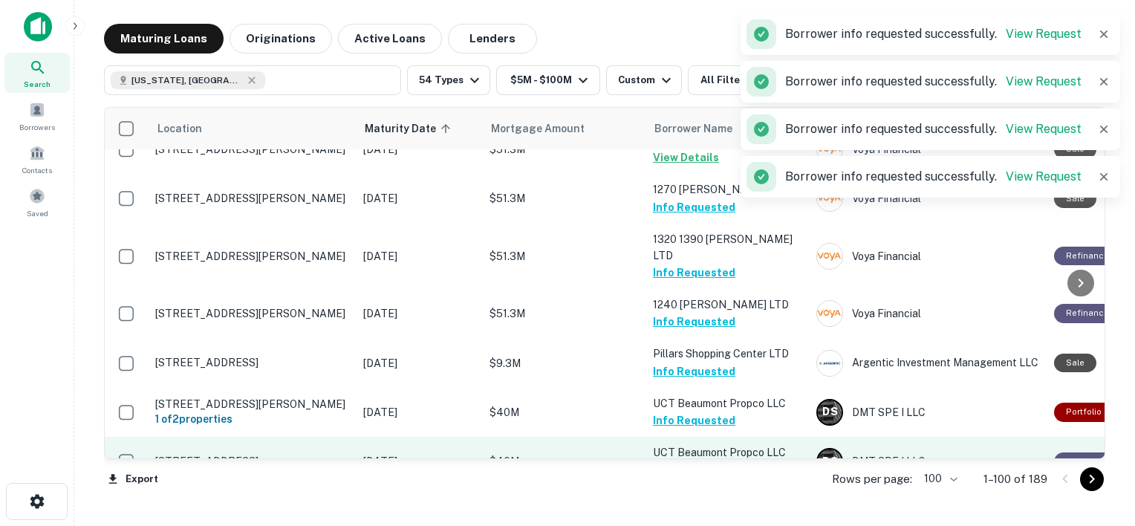
scroll to position [2902, 0]
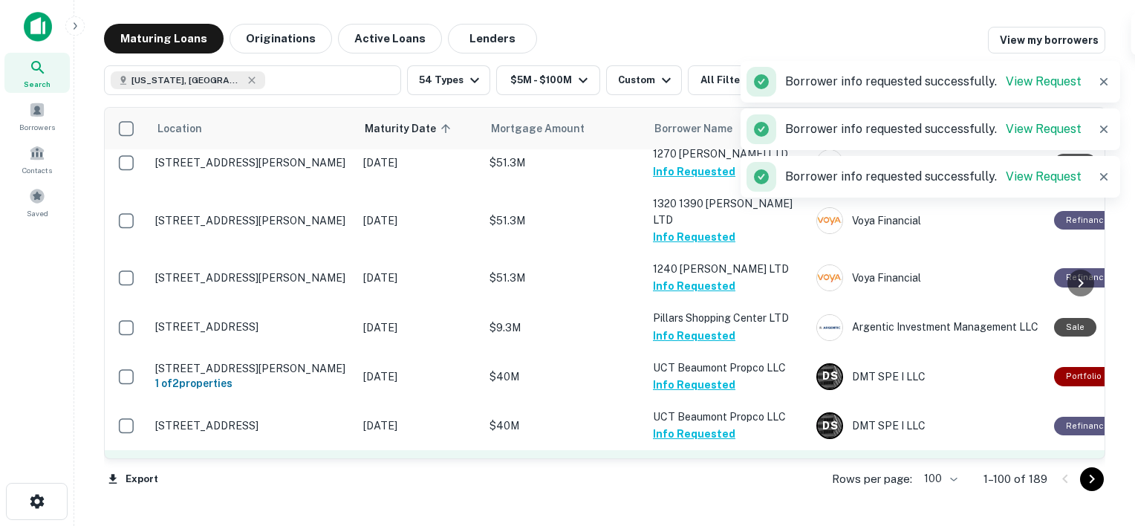
click at [707, 475] on button "Request Borrower Info" at bounding box center [713, 484] width 120 height 18
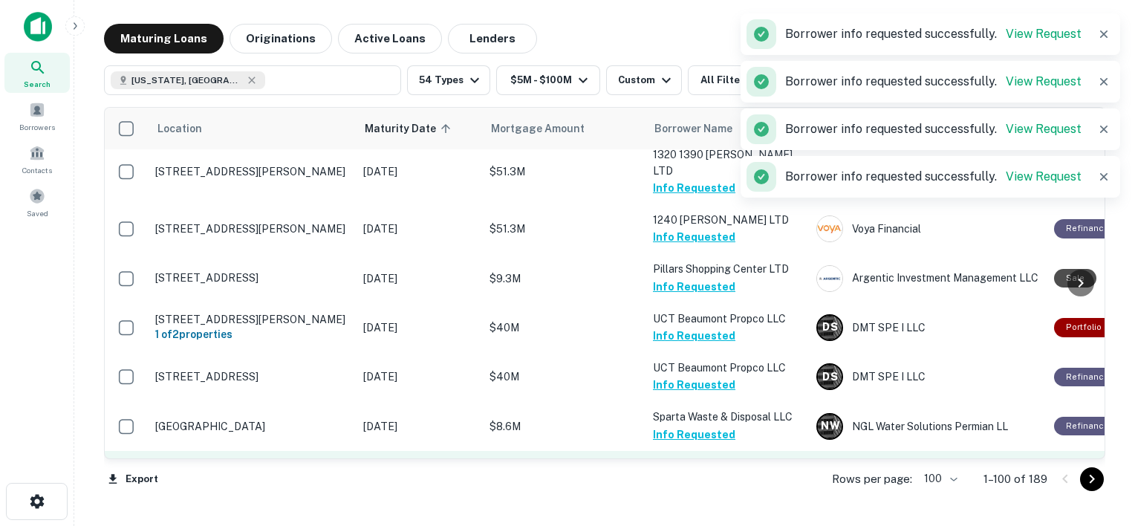
click at [722, 475] on button "Request Borrower Info" at bounding box center [713, 484] width 120 height 18
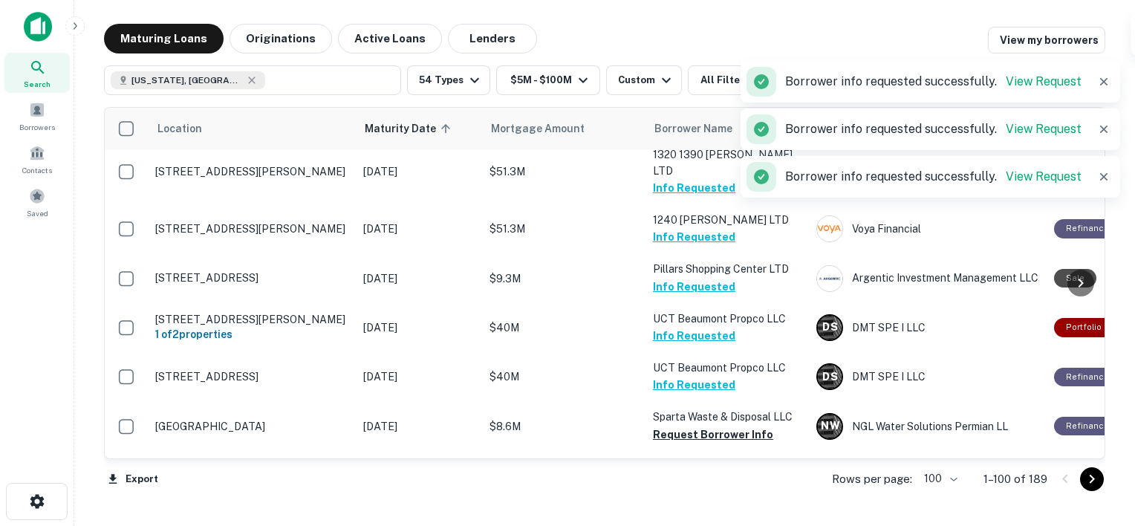
scroll to position [2984, 0]
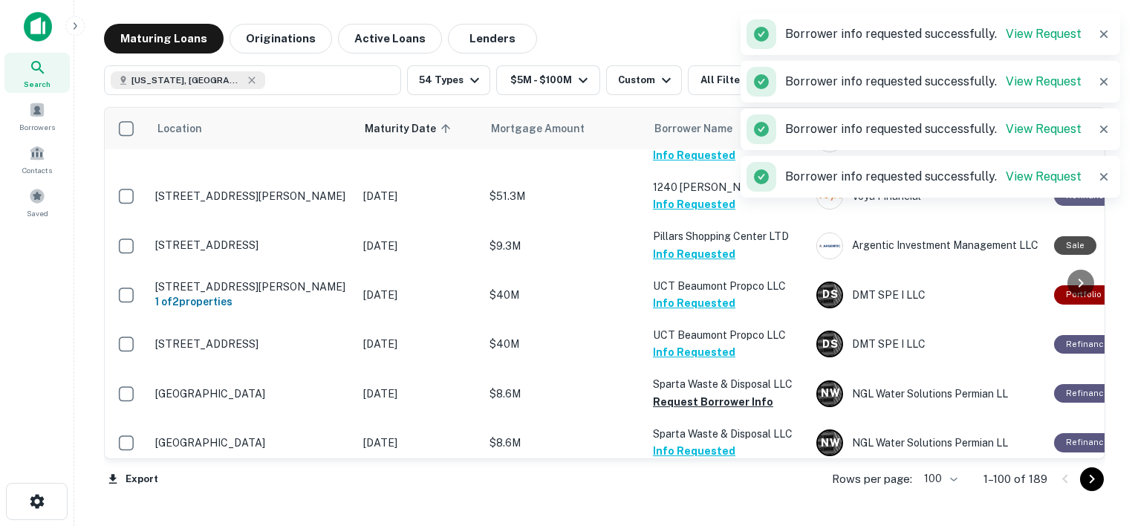
click at [713, 508] on button "Request Borrower Info" at bounding box center [713, 517] width 120 height 18
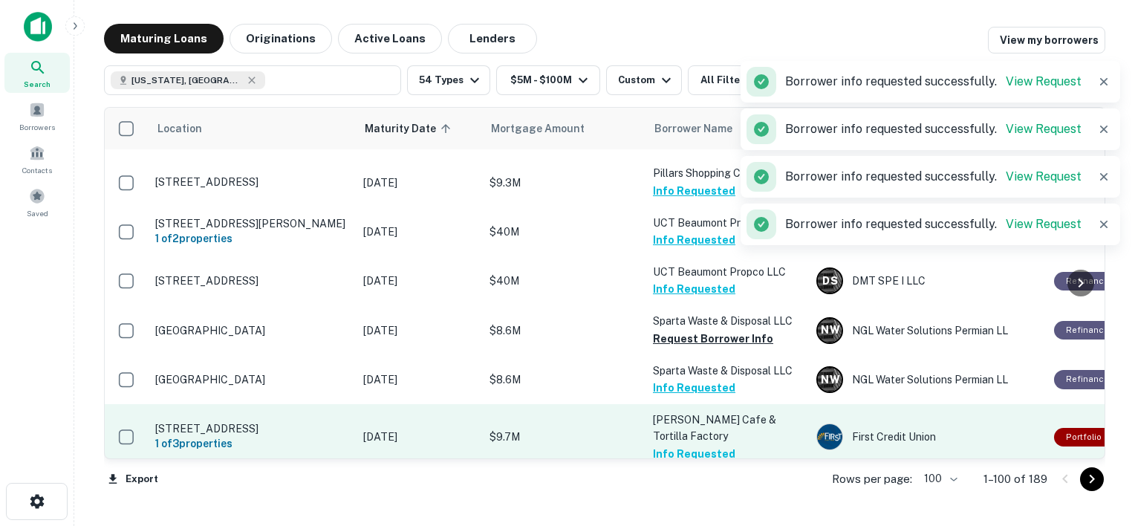
scroll to position [3048, 0]
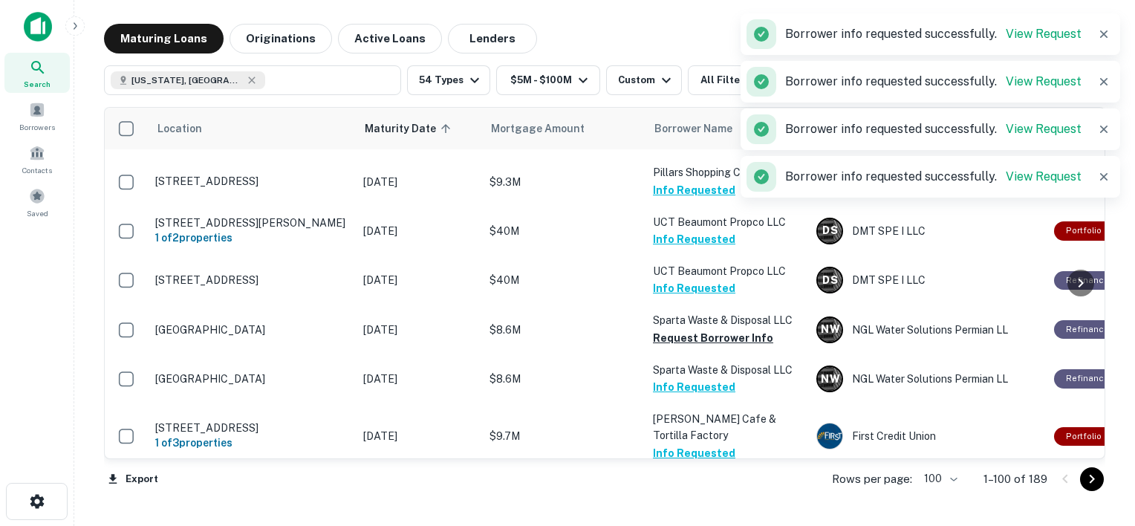
click at [704, 493] on button "Request Borrower Info" at bounding box center [713, 502] width 120 height 18
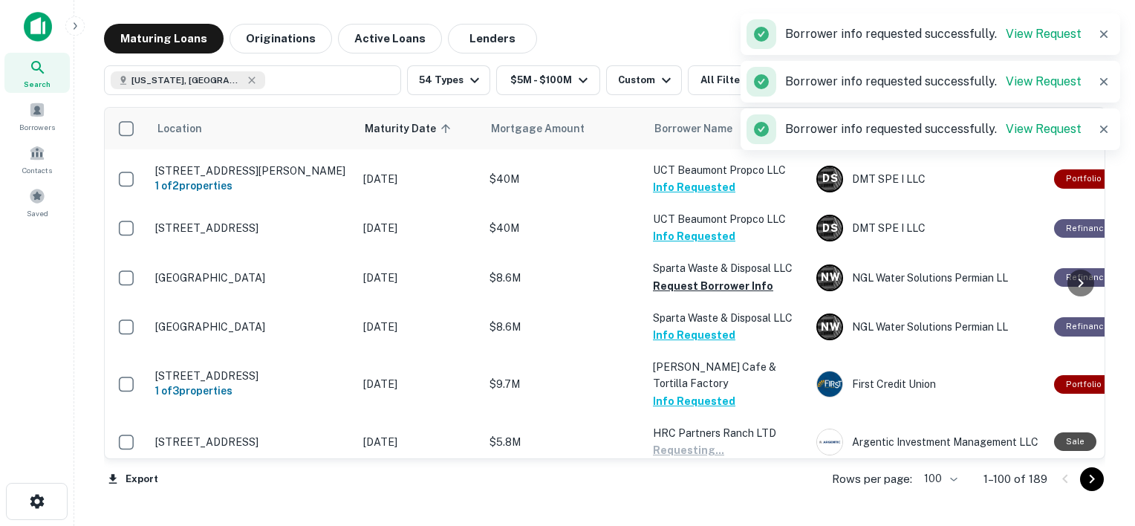
click at [691, 490] on button "Request Borrower Info" at bounding box center [713, 499] width 120 height 18
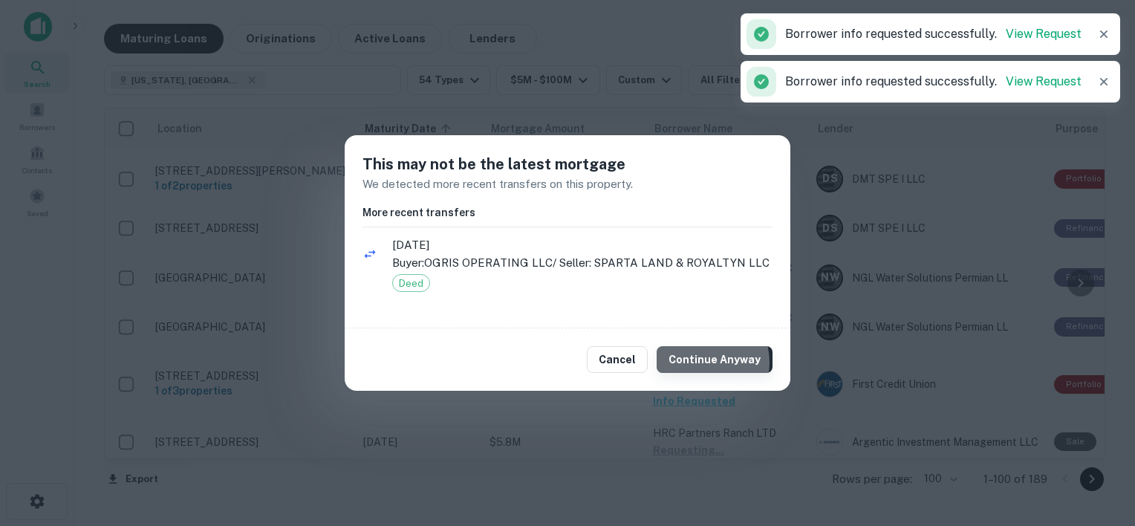
click at [707, 362] on button "Continue Anyway" at bounding box center [715, 359] width 116 height 27
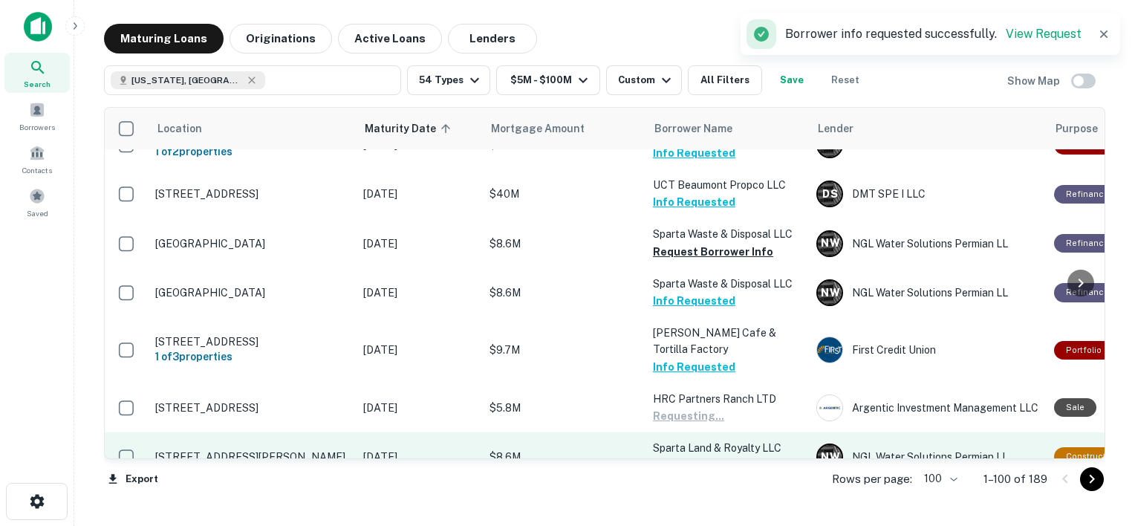
scroll to position [3173, 0]
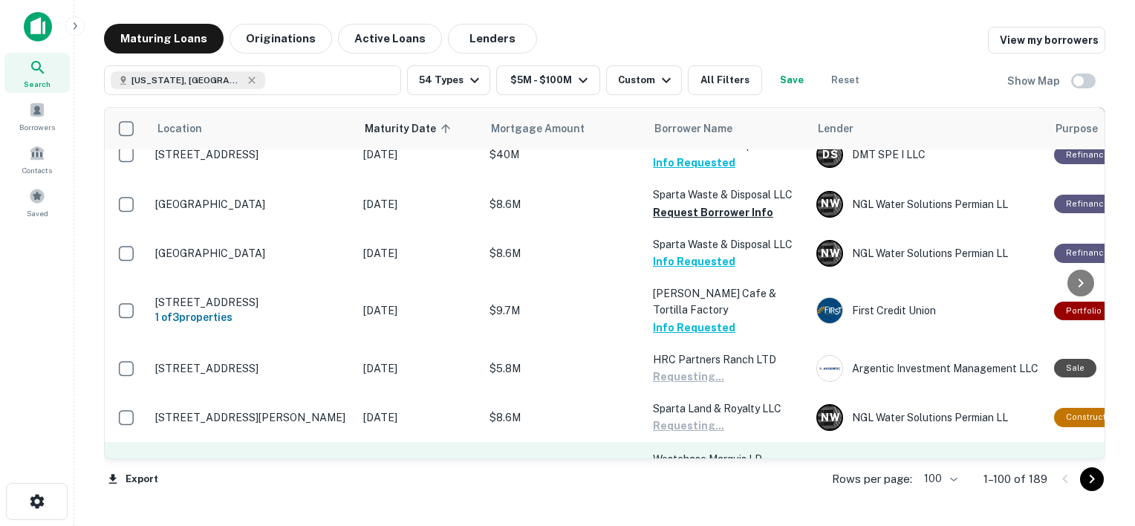
click at [698, 468] on button "Request Borrower Info" at bounding box center [713, 477] width 120 height 18
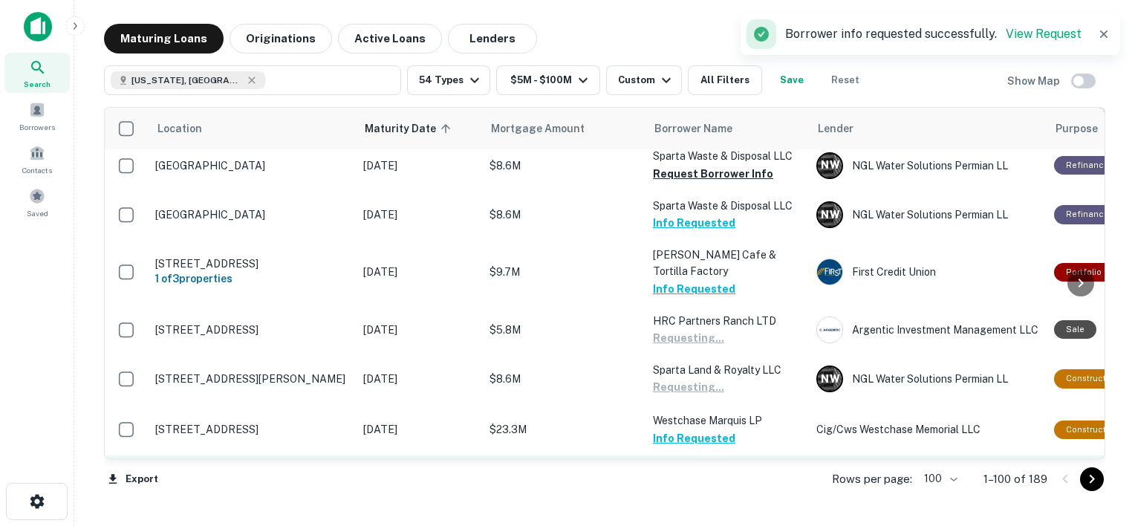
click at [698, 480] on button "Request Borrower Info" at bounding box center [713, 489] width 120 height 18
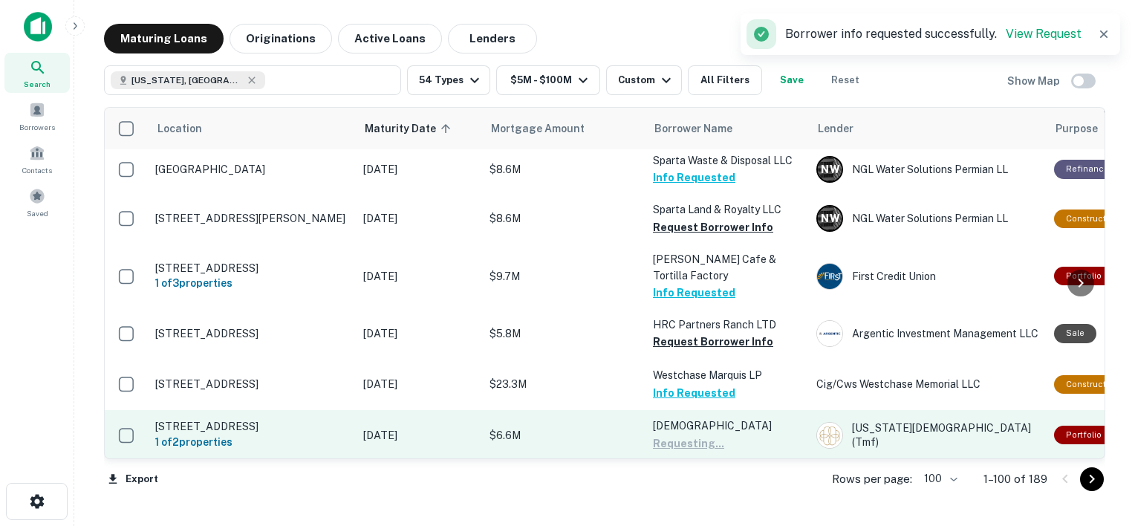
scroll to position [3274, 0]
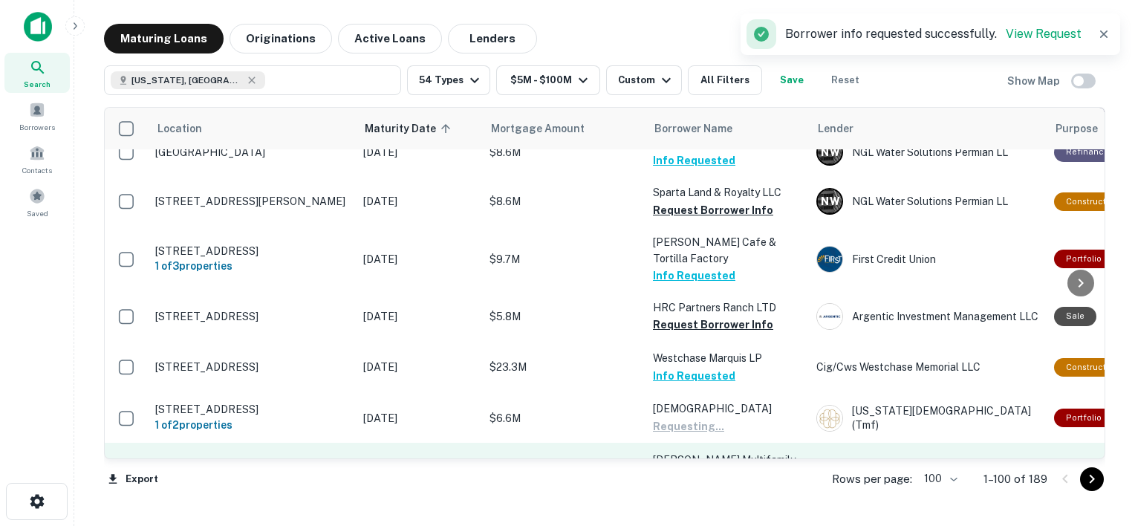
click at [698, 484] on button "Request Borrower Info" at bounding box center [713, 493] width 120 height 18
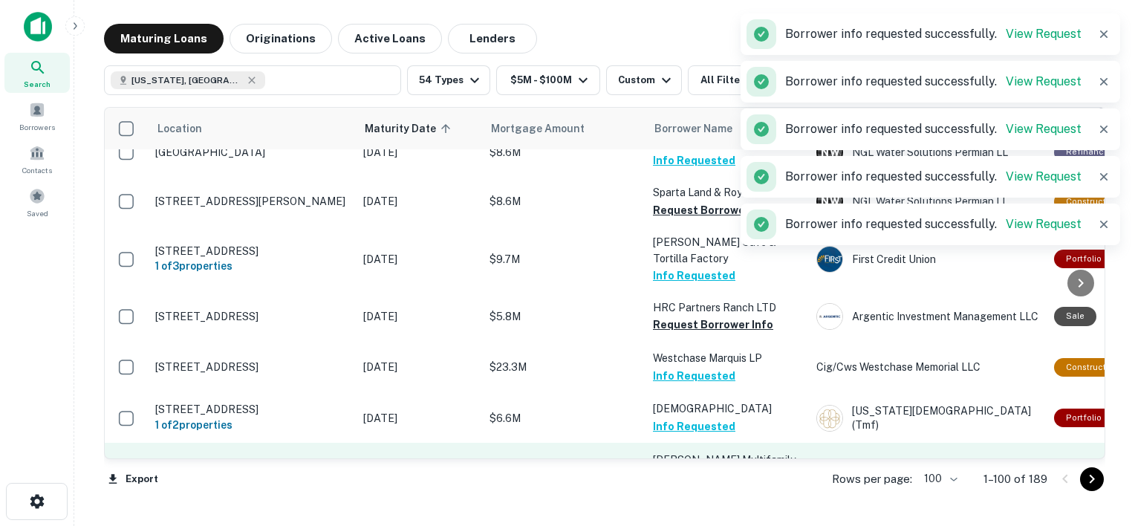
scroll to position [3317, 0]
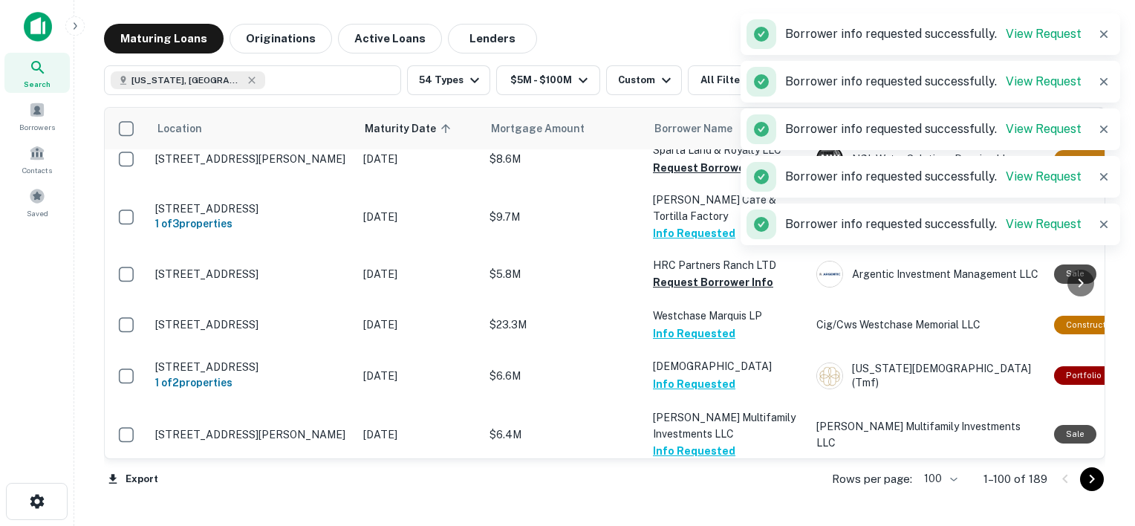
click at [700, 509] on button "Request Borrower Info" at bounding box center [713, 518] width 120 height 18
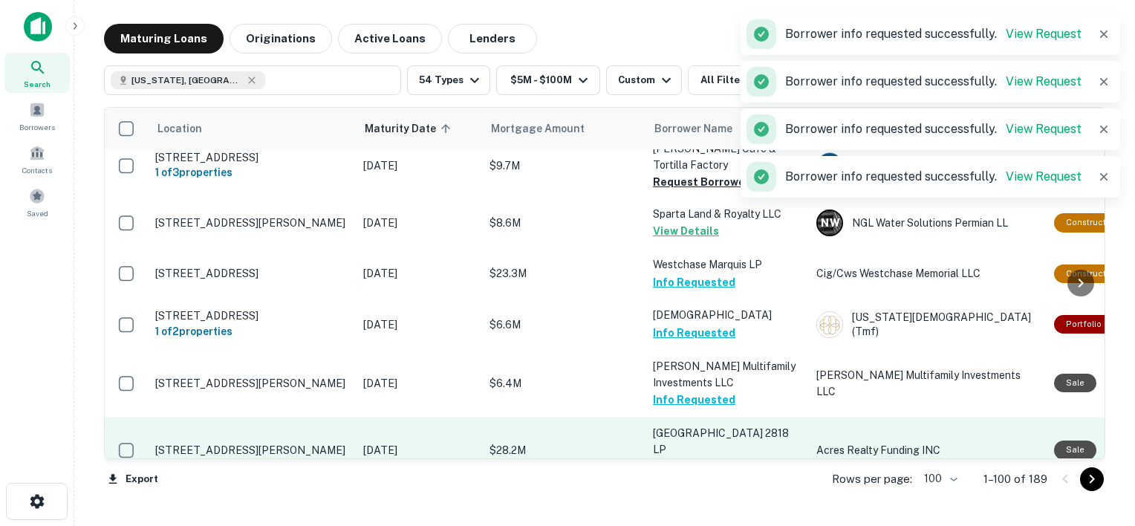
scroll to position [3389, 0]
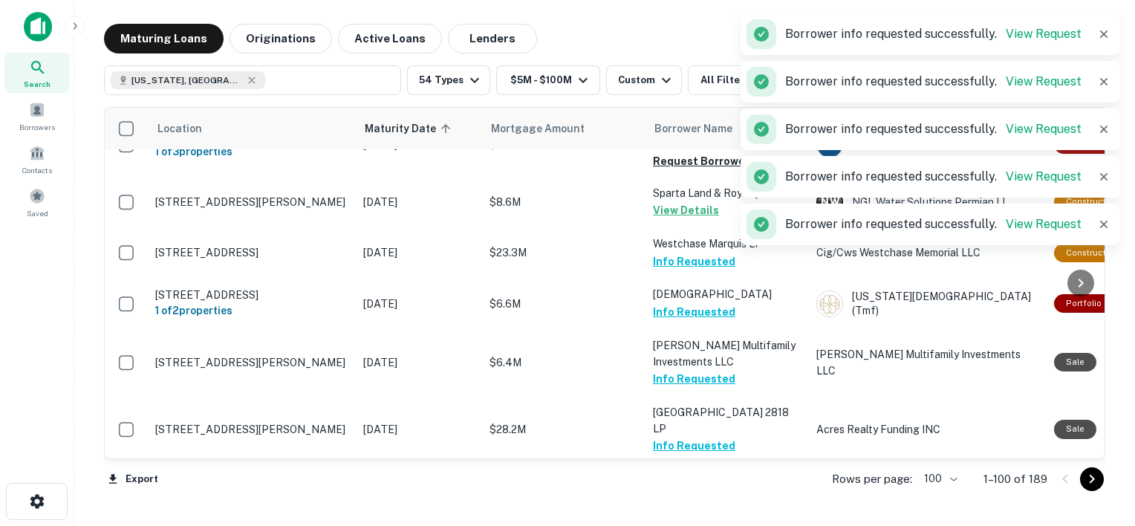
click at [710, 493] on button "Request Borrower Info" at bounding box center [713, 502] width 120 height 18
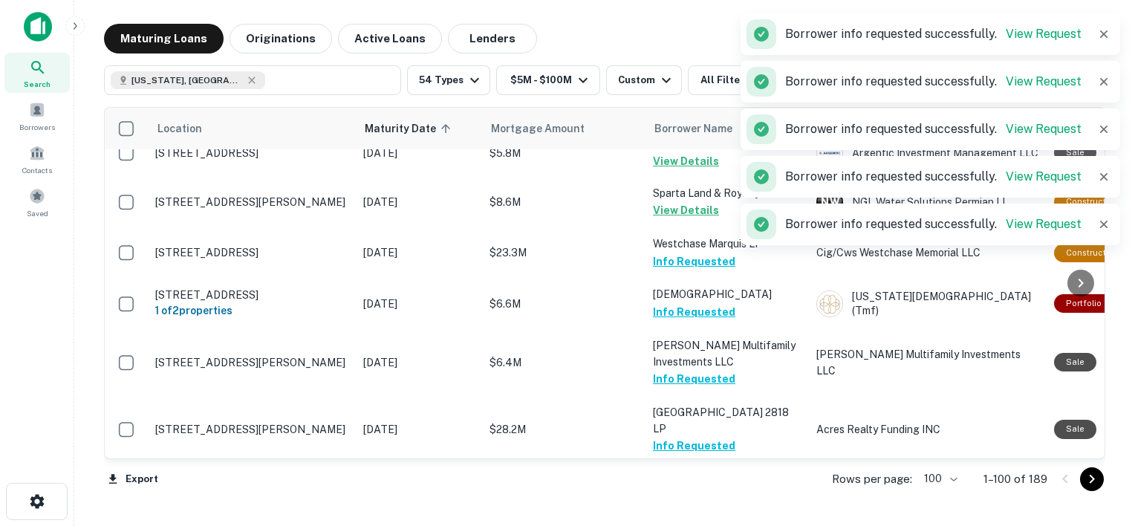
scroll to position [3432, 0]
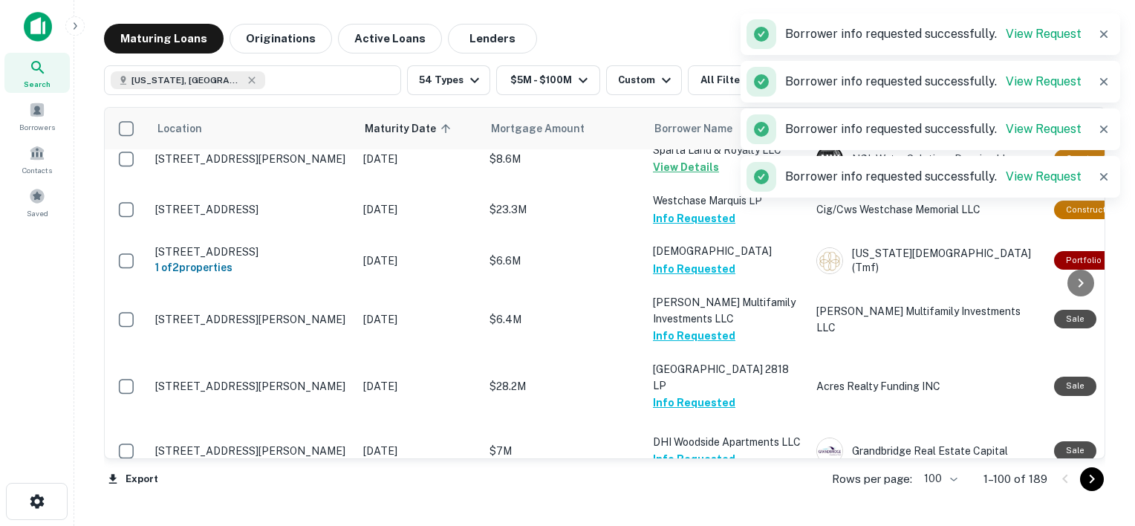
click at [691, 508] on button "Request Borrower Info" at bounding box center [713, 517] width 120 height 18
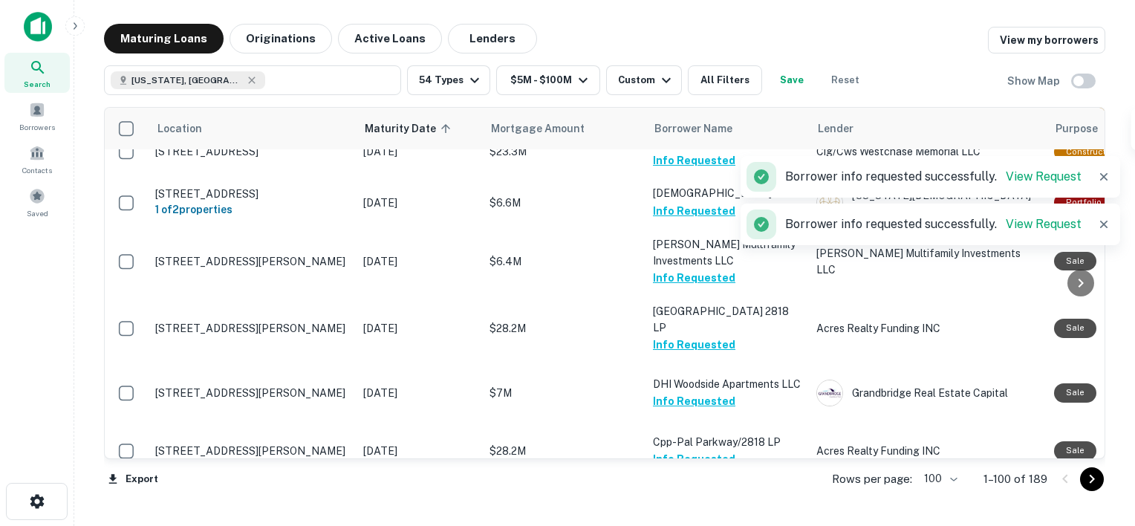
click at [703, 517] on button "Request Borrower Info" at bounding box center [713, 526] width 120 height 18
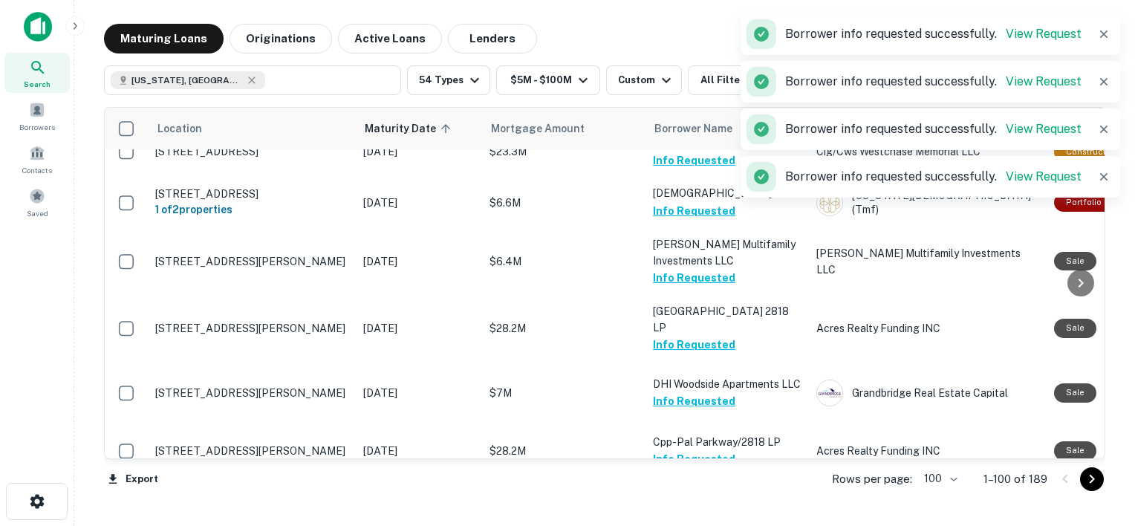
scroll to position [3520, 0]
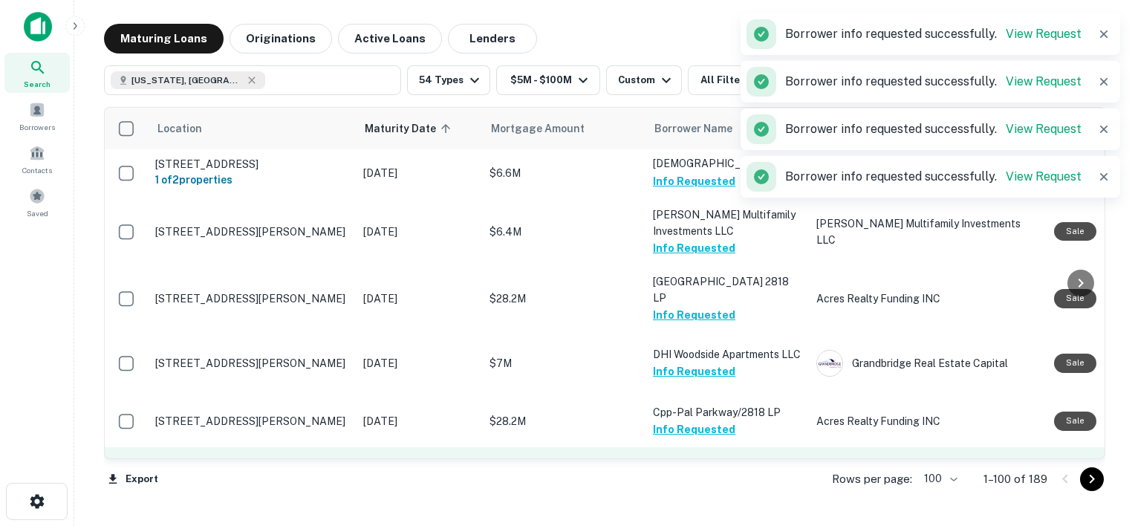
scroll to position [3586, 0]
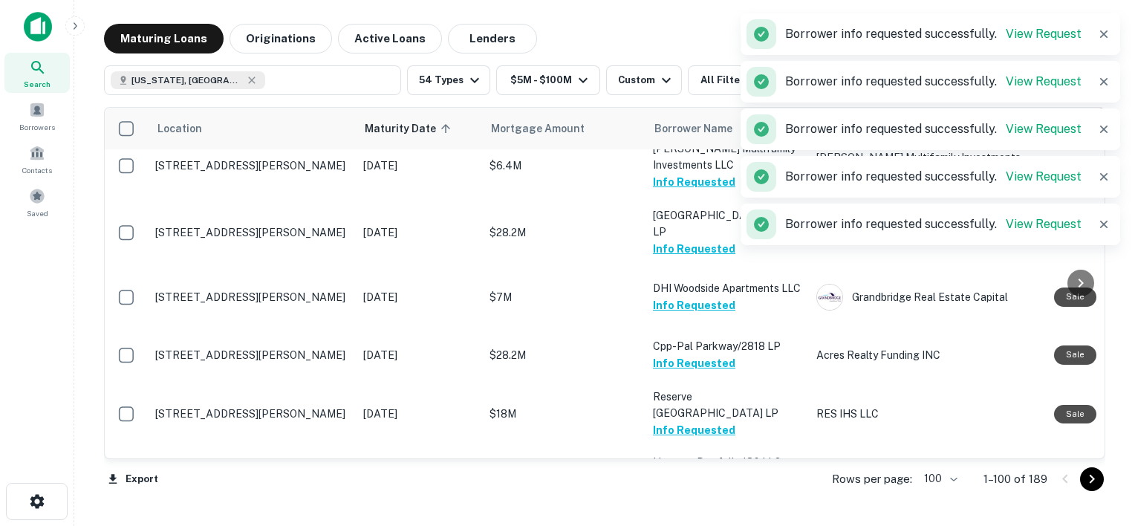
scroll to position [3610, 0]
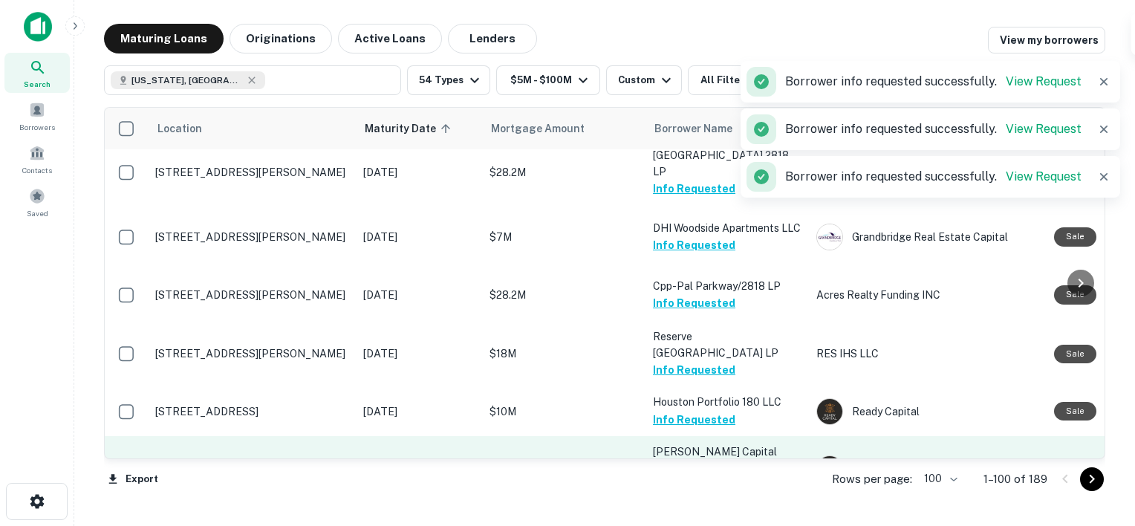
scroll to position [3648, 0]
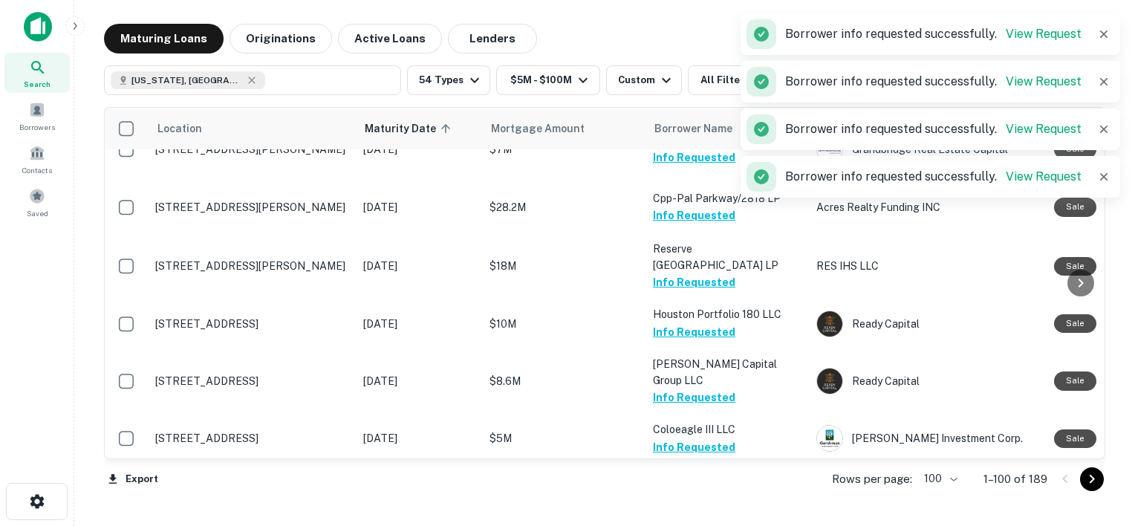
scroll to position [3734, 0]
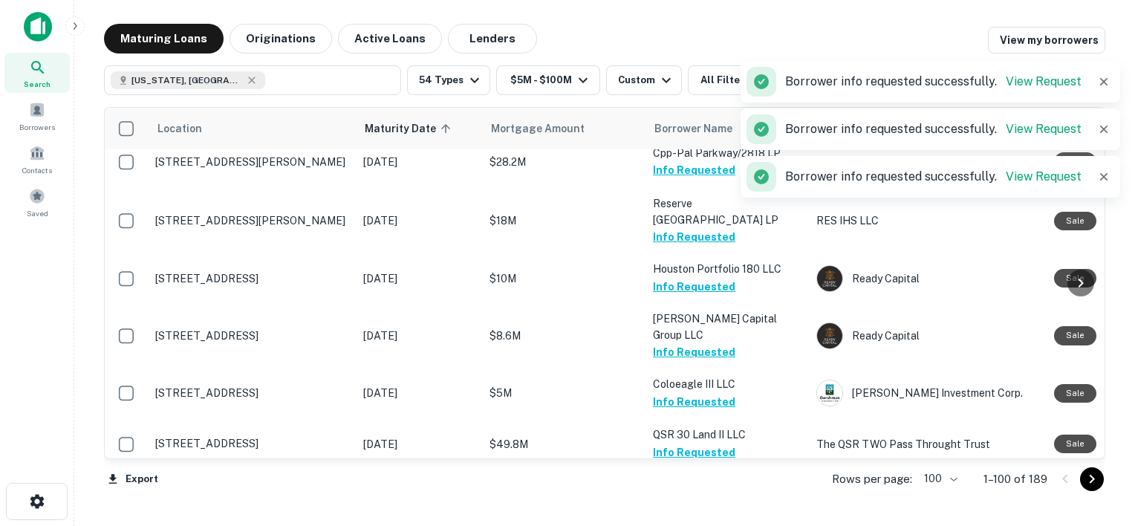
scroll to position [3780, 0]
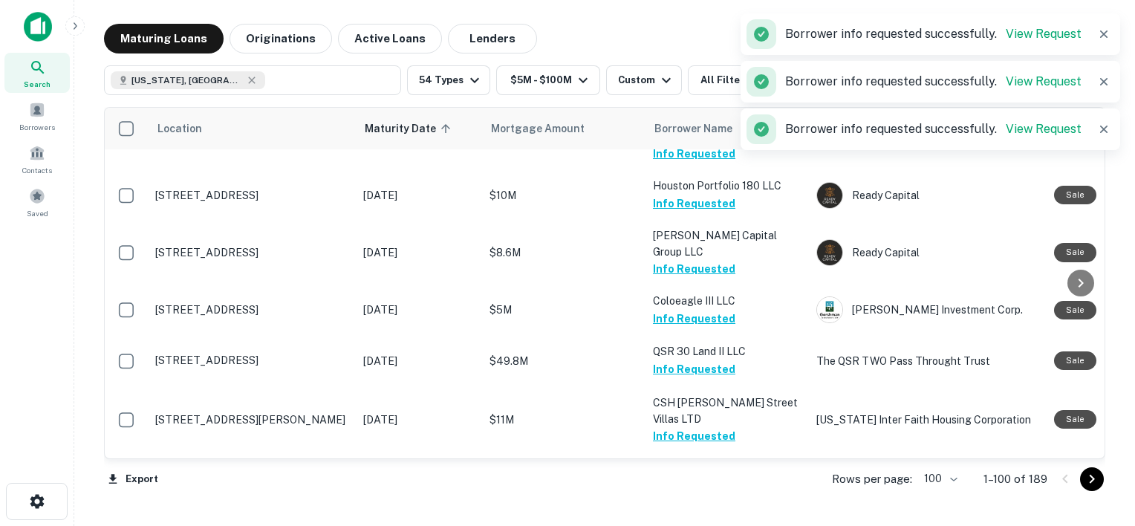
scroll to position [3918, 0]
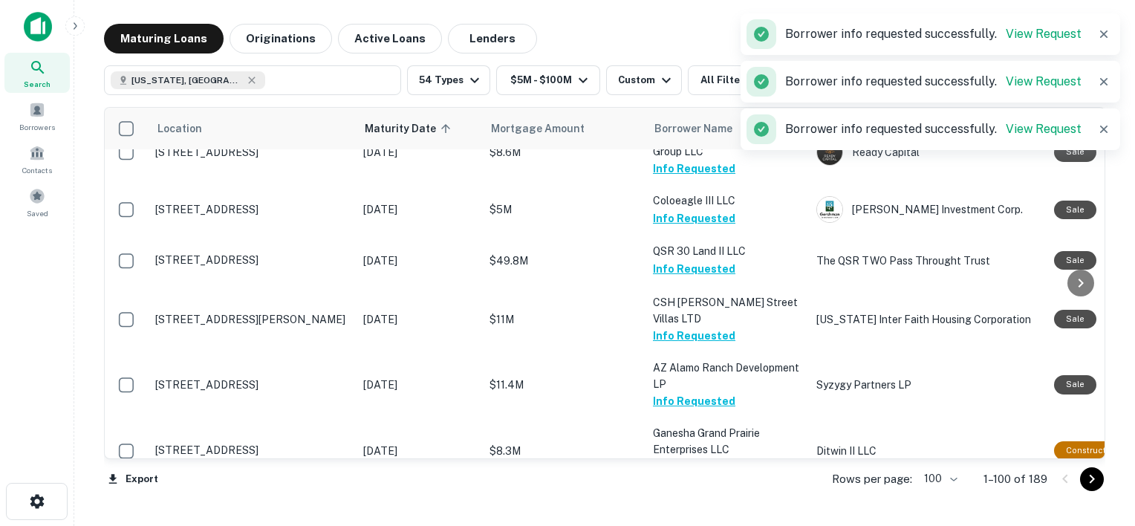
scroll to position [4020, 0]
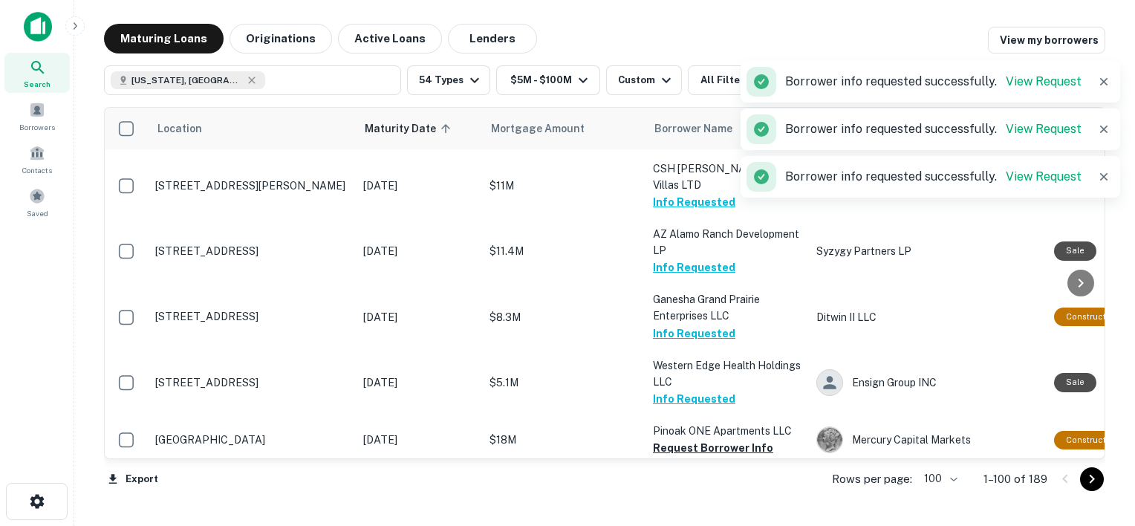
scroll to position [4098, 0]
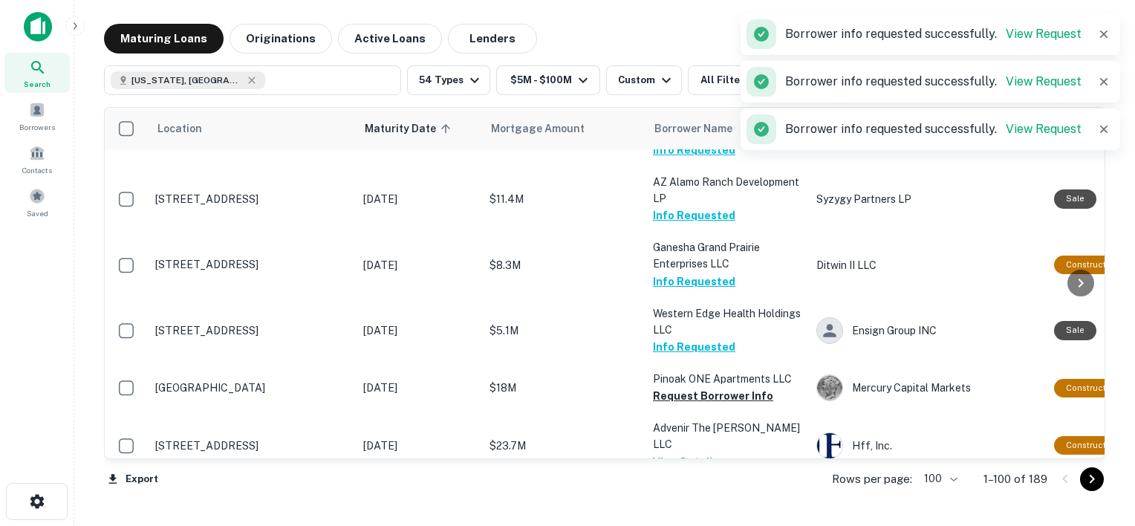
scroll to position [4208, 0]
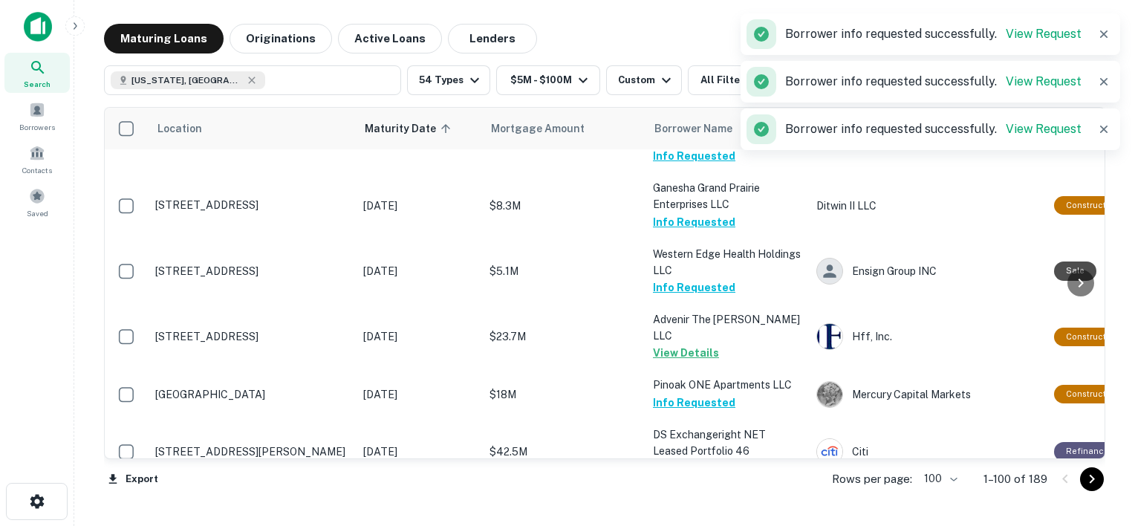
click at [692, 510] on button "Request Borrower Info" at bounding box center [713, 519] width 120 height 18
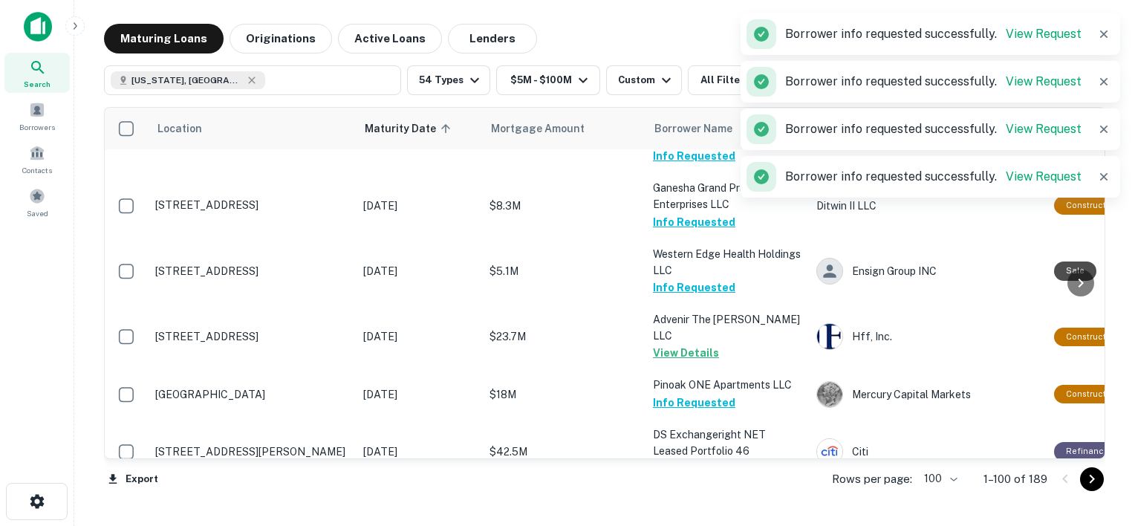
scroll to position [4241, 0]
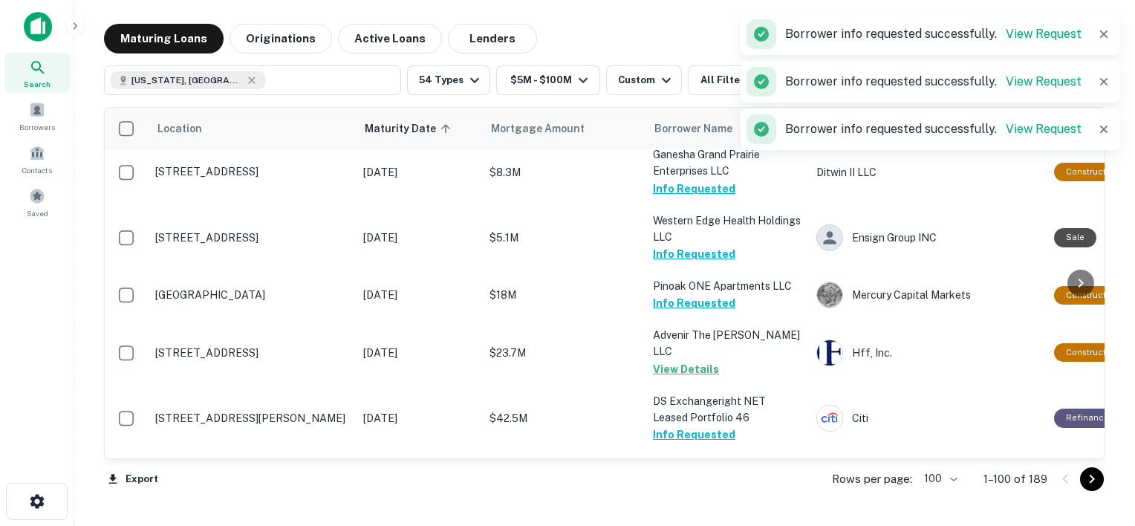
scroll to position [4267, 0]
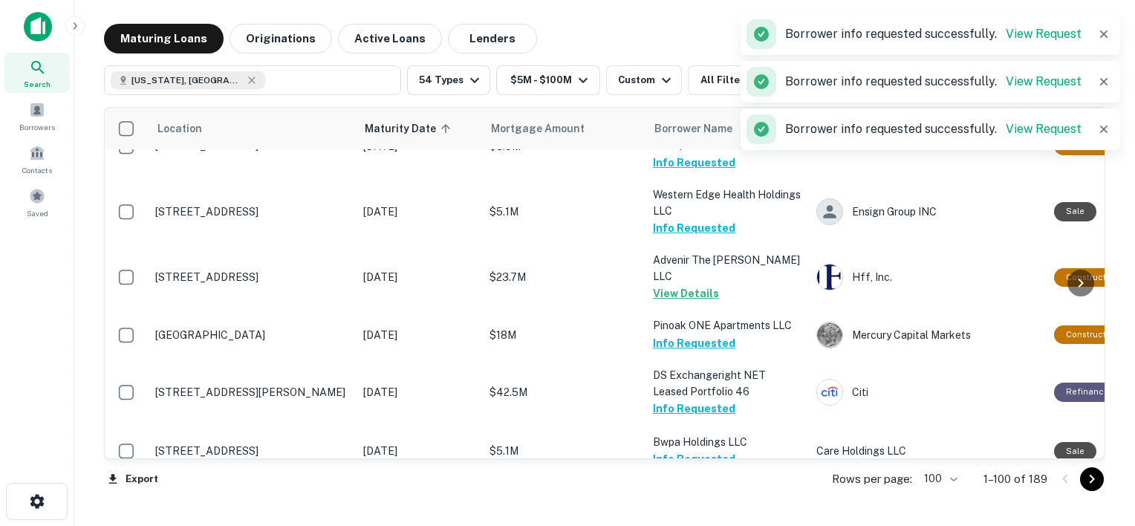
scroll to position [0, 0]
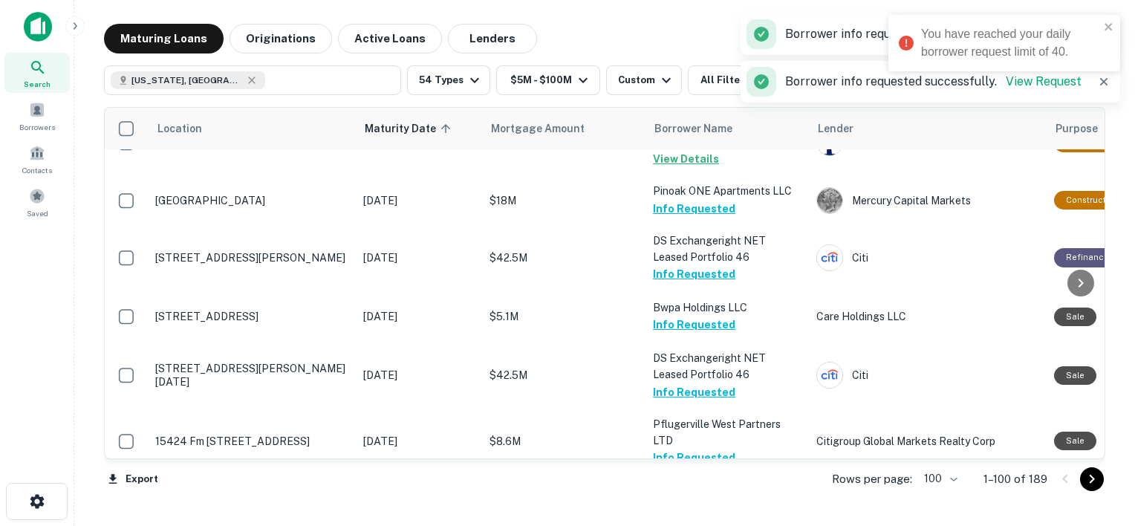
click at [720, 514] on button "Request Borrower Info" at bounding box center [713, 523] width 120 height 18
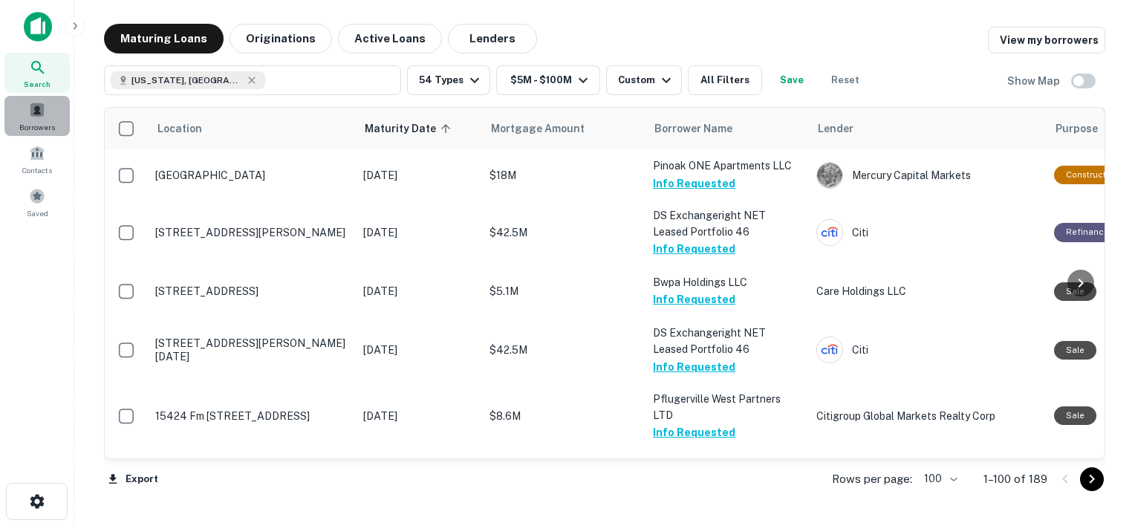
click at [31, 115] on span at bounding box center [37, 110] width 16 height 16
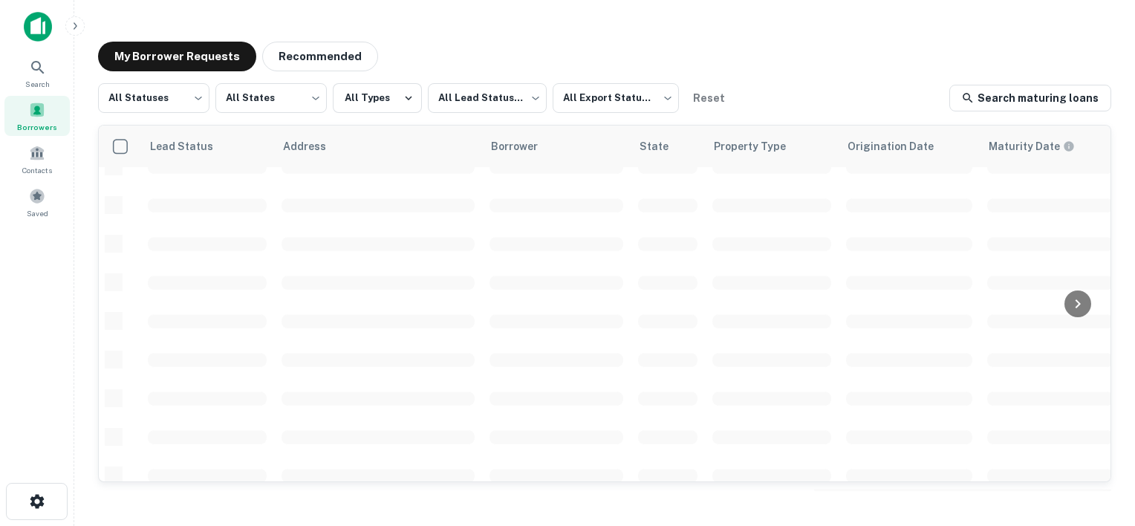
scroll to position [662, 0]
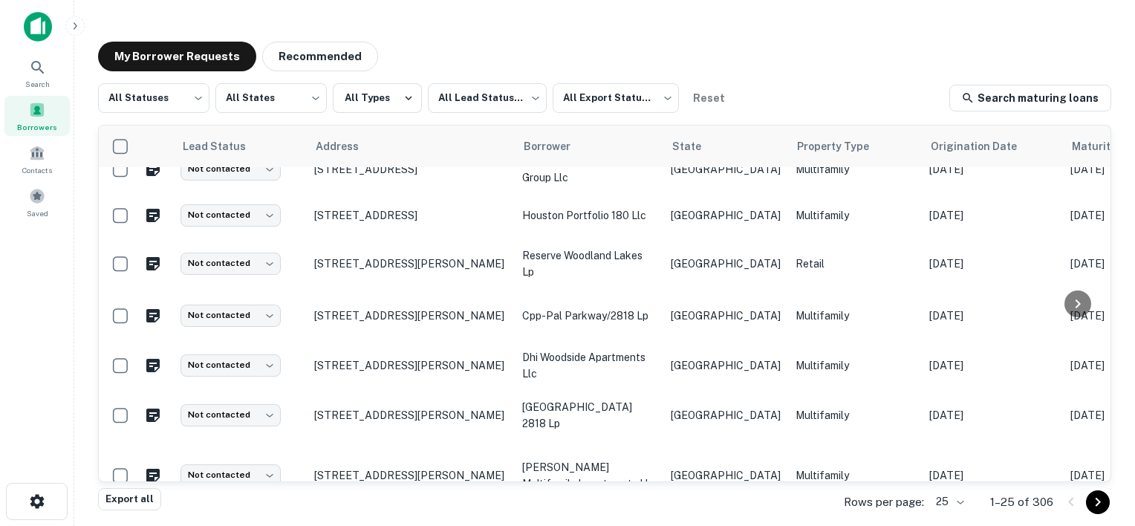
click at [47, 129] on span "Borrowers" at bounding box center [37, 127] width 40 height 12
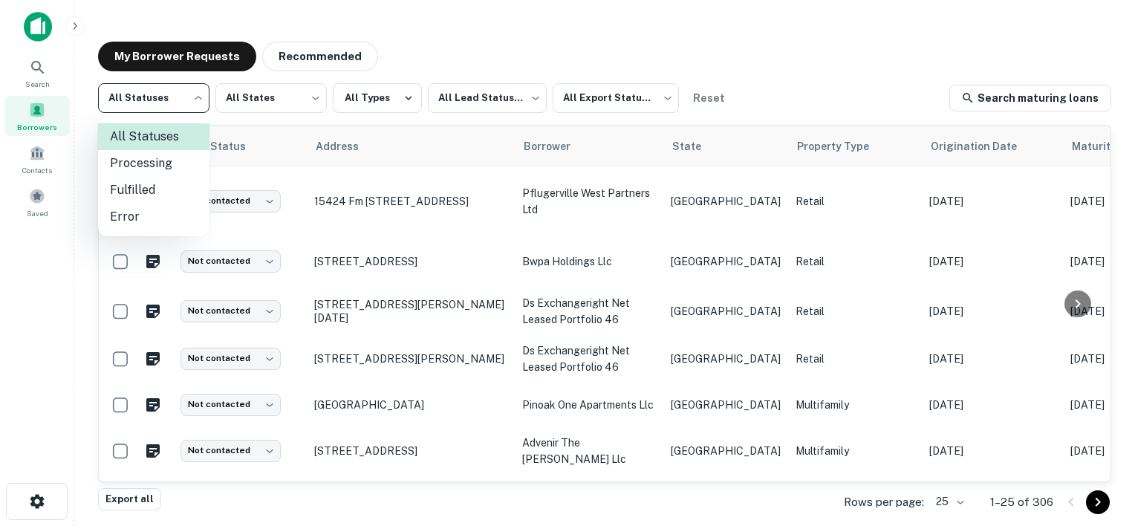
click at [195, 105] on body "Search Borrowers Contacts Saved My Borrower Requests Recommended All Statuses *…" at bounding box center [567, 263] width 1135 height 526
click at [152, 195] on li "Fulfilled" at bounding box center [153, 190] width 111 height 27
type input "*********"
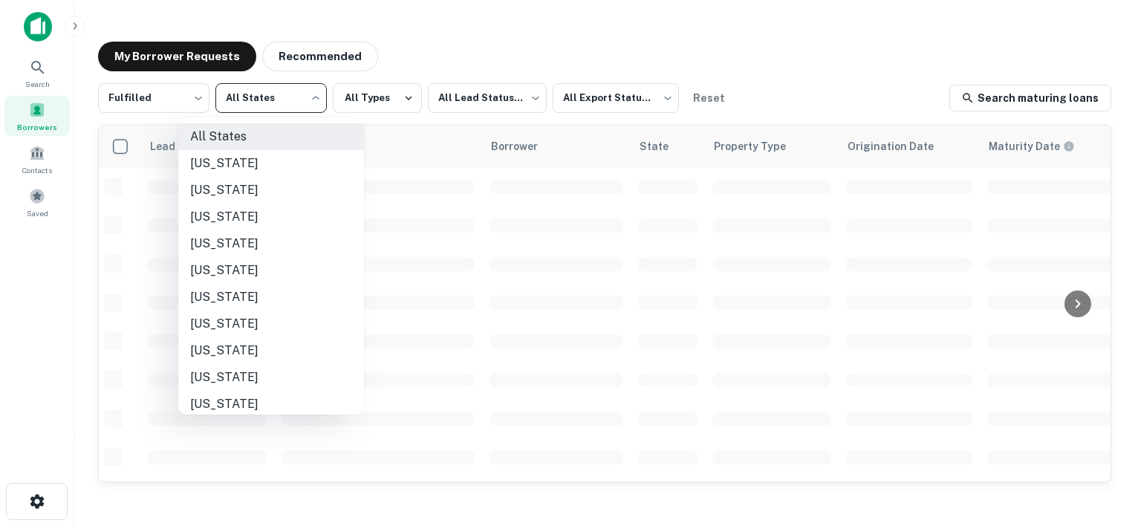
click at [315, 98] on body "Search Borrowers Contacts Saved My Borrower Requests Recommended Fulfilled ****…" at bounding box center [567, 263] width 1135 height 526
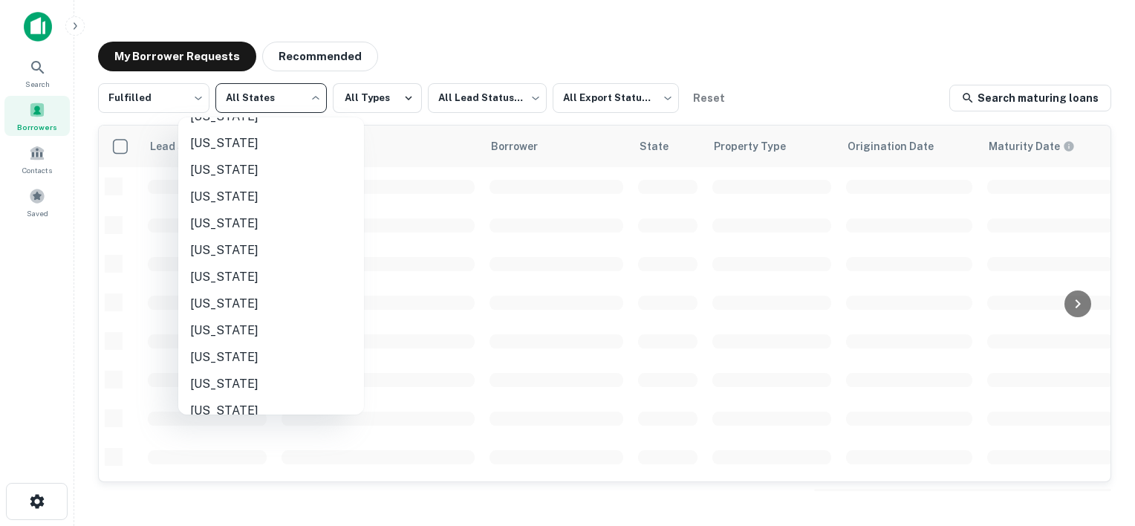
click at [227, 276] on li "[US_STATE]" at bounding box center [271, 277] width 186 height 27
type input "**"
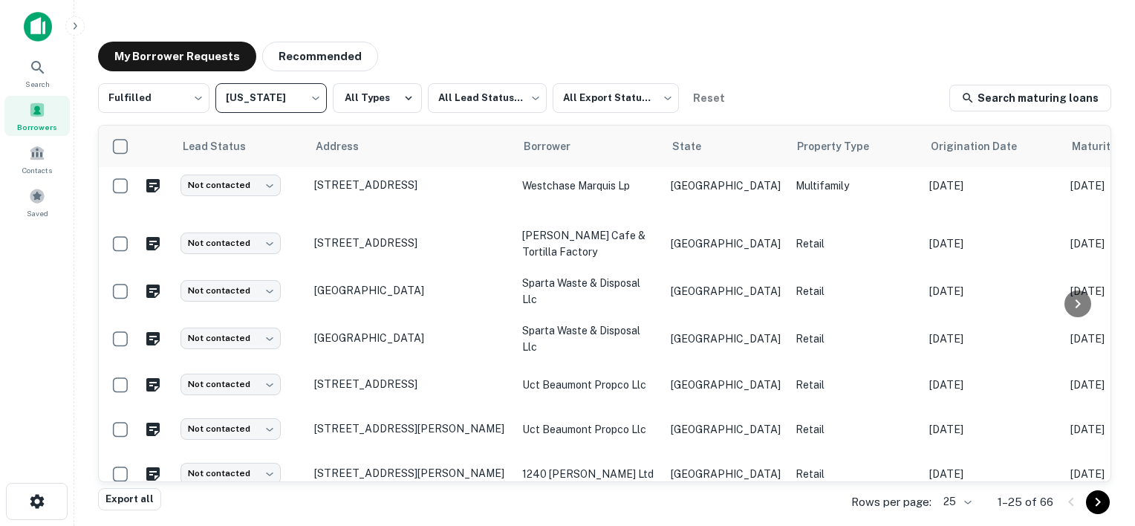
scroll to position [983, 0]
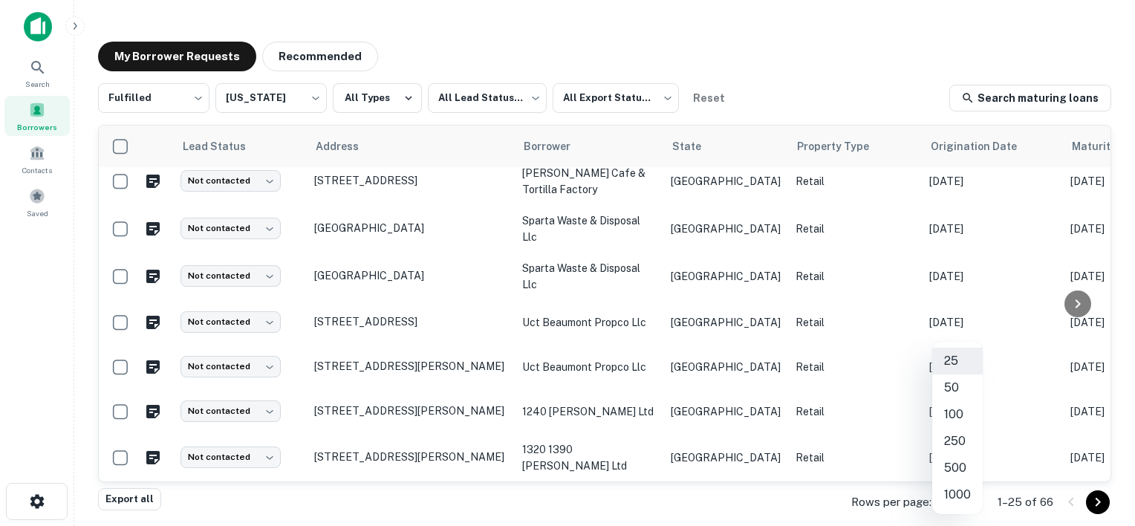
click at [973, 501] on body "Search Borrowers Contacts Saved My Borrower Requests Recommended Fulfilled ****…" at bounding box center [567, 263] width 1135 height 526
click at [768, 505] on div at bounding box center [567, 263] width 1135 height 526
click at [953, 500] on body "Search Borrowers Contacts Saved My Borrower Requests Recommended Fulfilled ****…" at bounding box center [567, 263] width 1135 height 526
click at [951, 415] on li "100" at bounding box center [957, 414] width 51 height 27
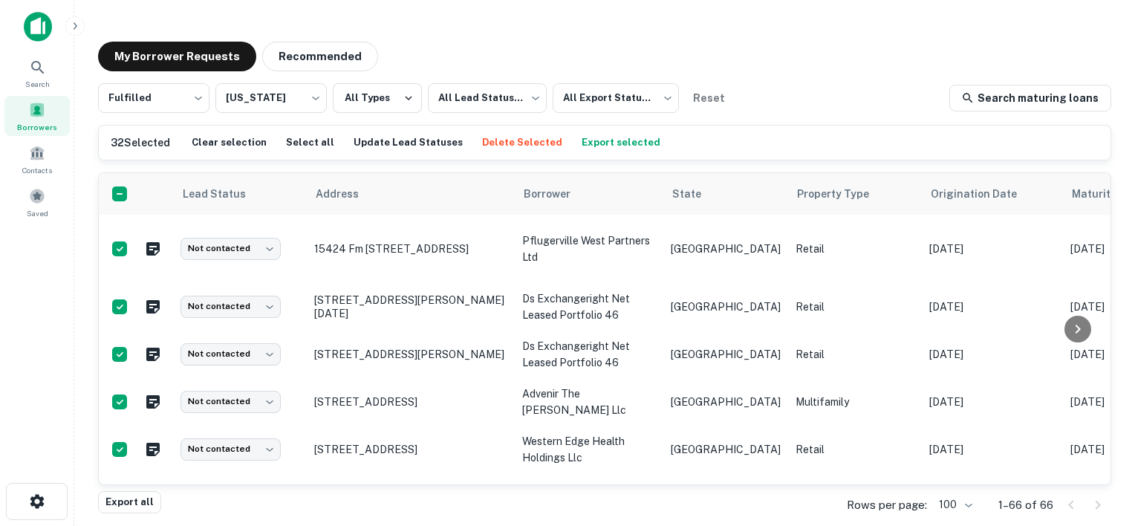
click at [584, 139] on button "Export selected" at bounding box center [621, 143] width 86 height 22
